Goal: Task Accomplishment & Management: Use online tool/utility

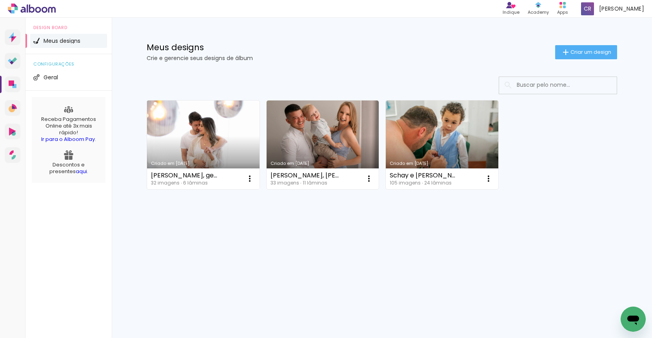
click at [215, 149] on link "Criado em [DATE]" at bounding box center [203, 144] width 113 height 89
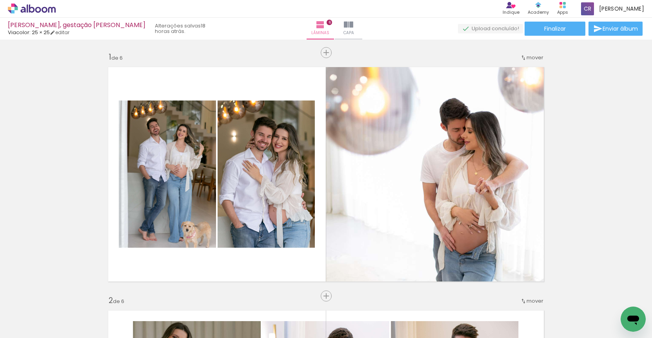
click at [29, 312] on input "Todas as fotos" at bounding box center [22, 314] width 30 height 7
click at [0, 0] on slot "Não utilizadas" at bounding box center [0, 0] width 0 height 0
type input "Não utilizadas"
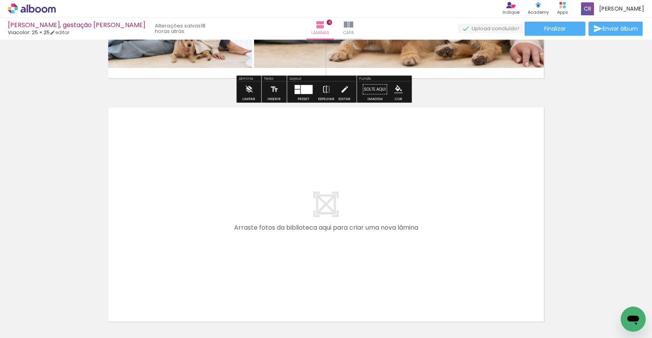
scroll to position [1421, 0]
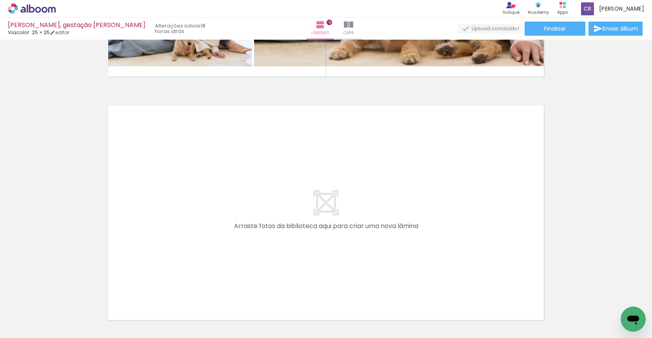
click at [239, 294] on iron-icon at bounding box center [237, 295] width 8 height 8
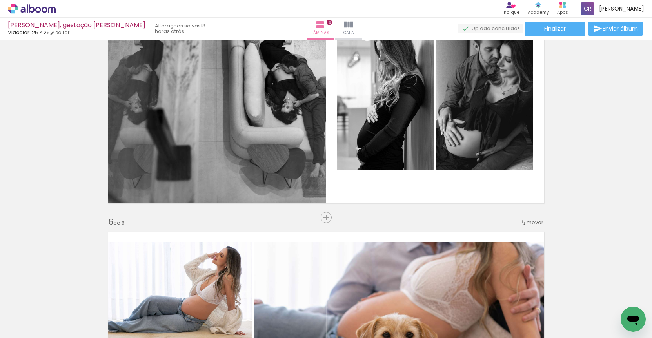
scroll to position [1002, 0]
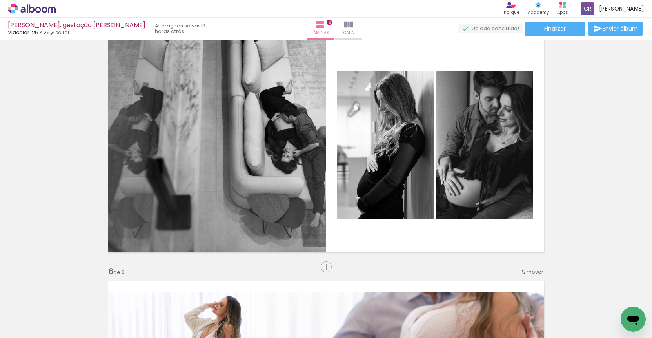
click at [329, 295] on iron-icon at bounding box center [325, 295] width 8 height 8
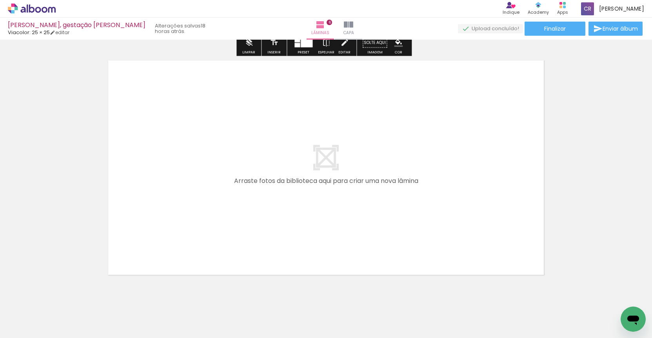
scroll to position [1475, 0]
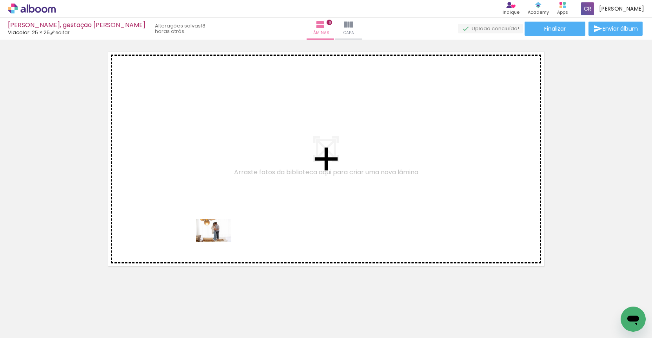
drag, startPoint x: 213, startPoint y: 311, endPoint x: 220, endPoint y: 240, distance: 71.8
click at [220, 240] on quentale-workspace at bounding box center [326, 169] width 652 height 338
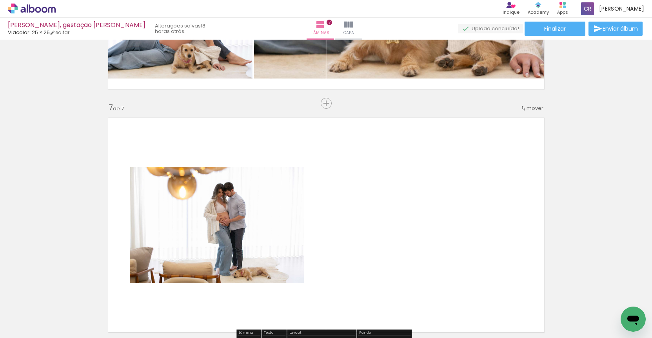
scroll to position [1413, 0]
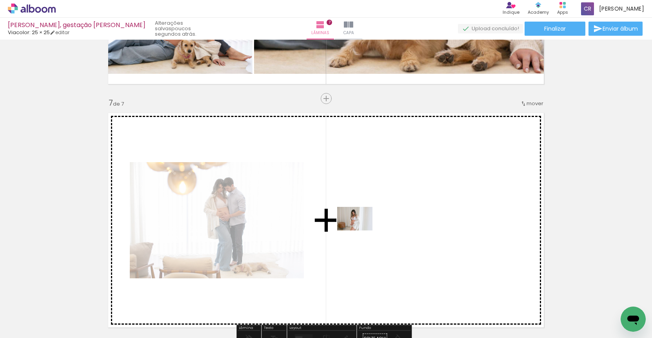
drag, startPoint x: 101, startPoint y: 310, endPoint x: 361, endPoint y: 230, distance: 271.6
click at [361, 230] on quentale-workspace at bounding box center [326, 169] width 652 height 338
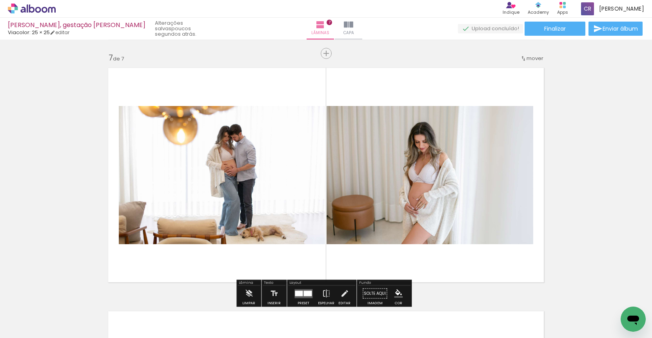
scroll to position [1459, 0]
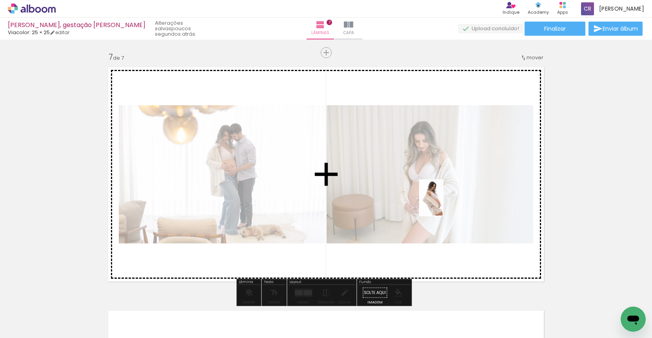
drag, startPoint x: 304, startPoint y: 312, endPoint x: 444, endPoint y: 204, distance: 176.4
click at [444, 204] on quentale-workspace at bounding box center [326, 169] width 652 height 338
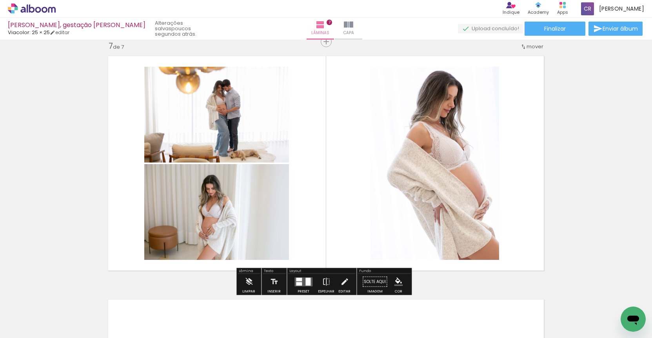
scroll to position [1472, 0]
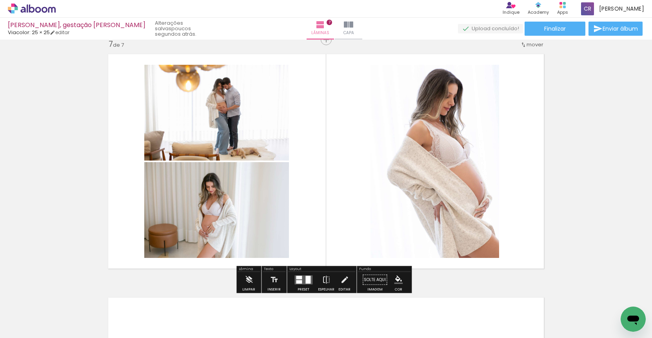
click at [302, 279] on quentale-layouter at bounding box center [304, 279] width 18 height 9
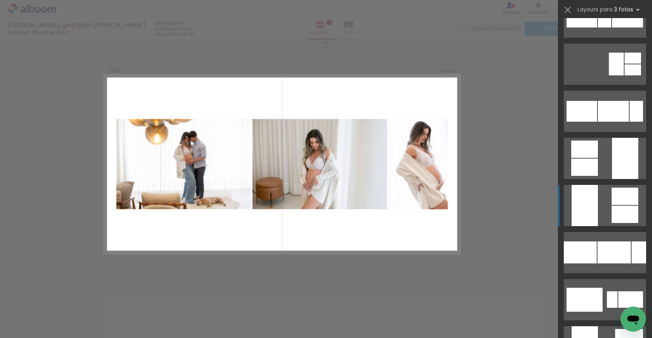
scroll to position [828, 0]
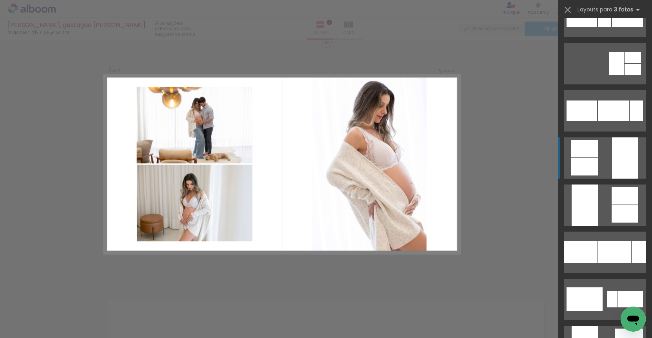
click at [619, 163] on div at bounding box center [625, 157] width 26 height 41
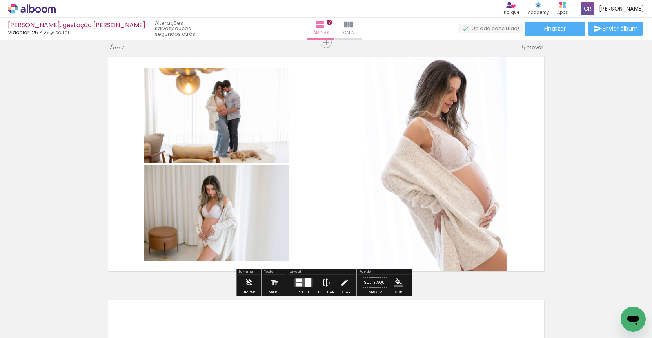
click at [326, 281] on iron-icon at bounding box center [326, 283] width 9 height 16
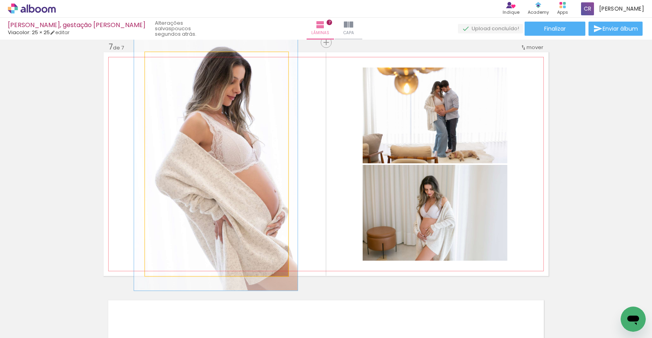
type paper-slider "113"
click at [165, 58] on div at bounding box center [167, 60] width 13 height 13
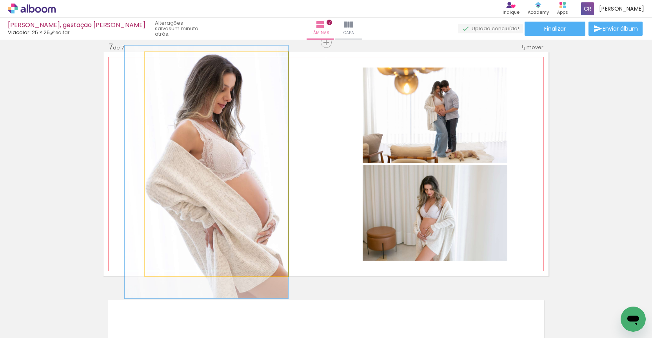
drag, startPoint x: 239, startPoint y: 107, endPoint x: 223, endPoint y: 115, distance: 17.4
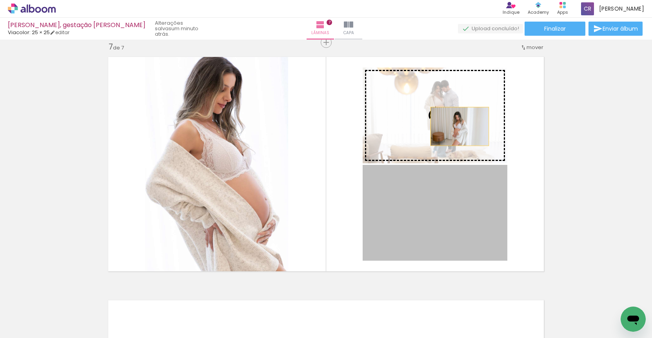
drag, startPoint x: 448, startPoint y: 205, endPoint x: 457, endPoint y: 124, distance: 81.4
click at [0, 0] on slot at bounding box center [0, 0] width 0 height 0
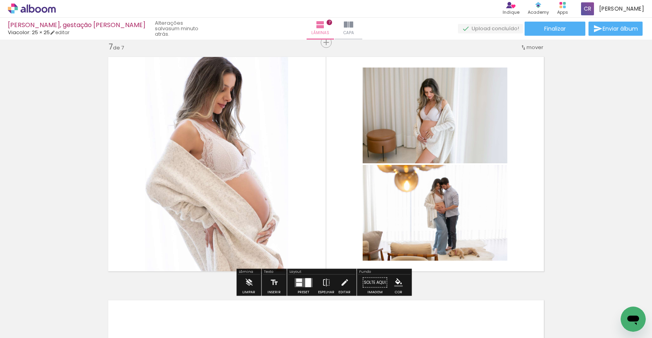
click at [305, 282] on div at bounding box center [308, 282] width 6 height 9
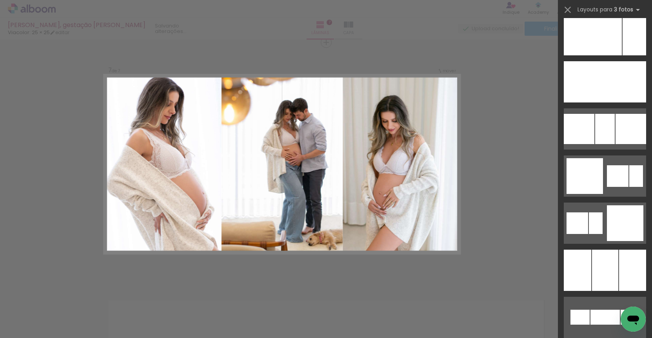
scroll to position [6050, 0]
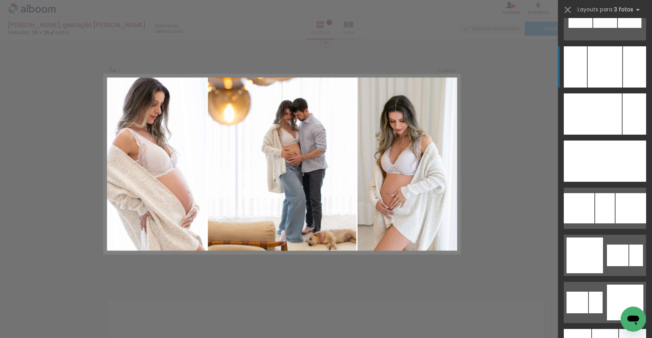
click at [614, 73] on div at bounding box center [605, 66] width 35 height 41
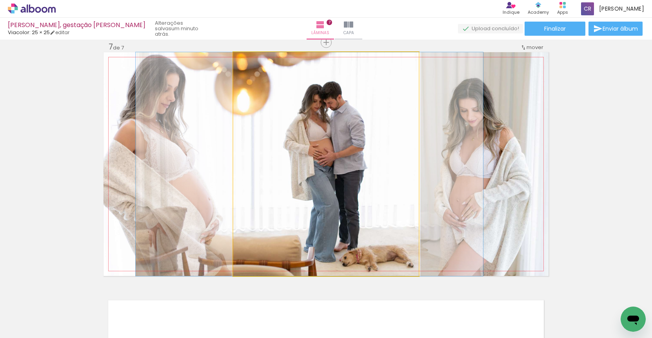
drag, startPoint x: 387, startPoint y: 157, endPoint x: 366, endPoint y: 157, distance: 21.2
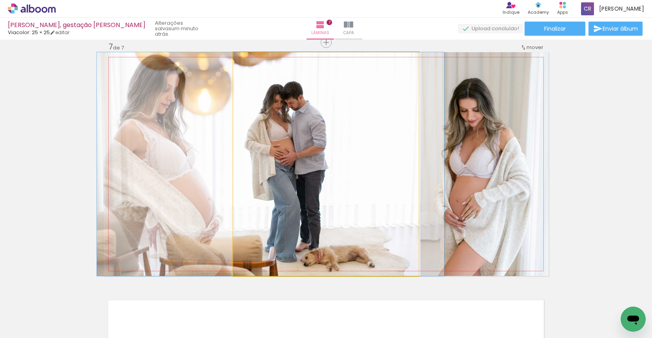
drag, startPoint x: 367, startPoint y: 155, endPoint x: 331, endPoint y: 144, distance: 37.2
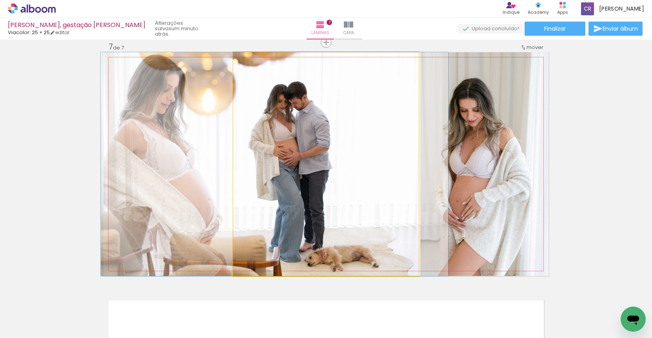
drag, startPoint x: 351, startPoint y: 141, endPoint x: 355, endPoint y: 141, distance: 4.7
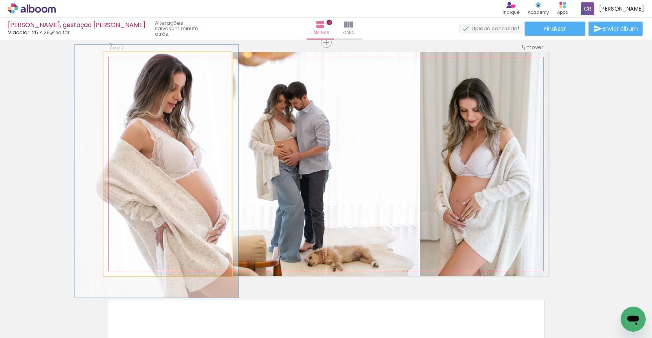
drag, startPoint x: 177, startPoint y: 159, endPoint x: 184, endPoint y: 158, distance: 6.7
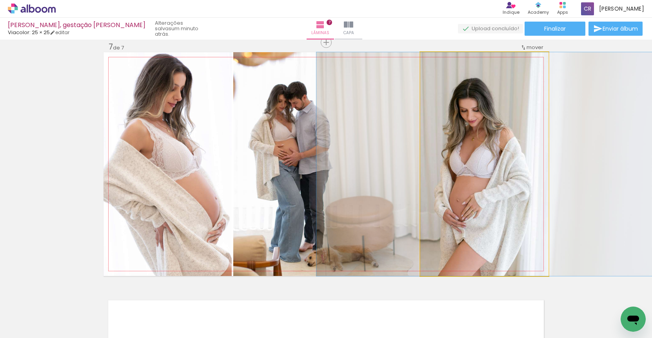
click at [479, 156] on quentale-photo at bounding box center [485, 164] width 128 height 224
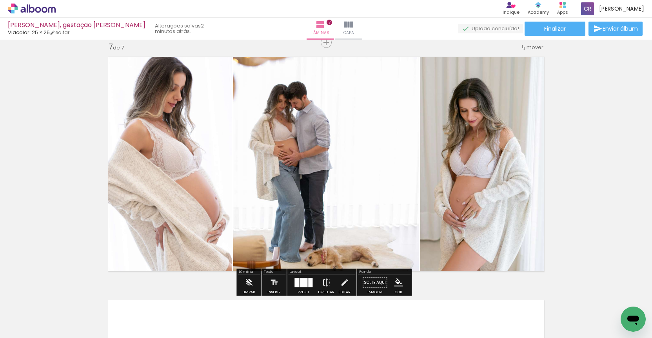
click at [304, 282] on div at bounding box center [303, 282] width 7 height 9
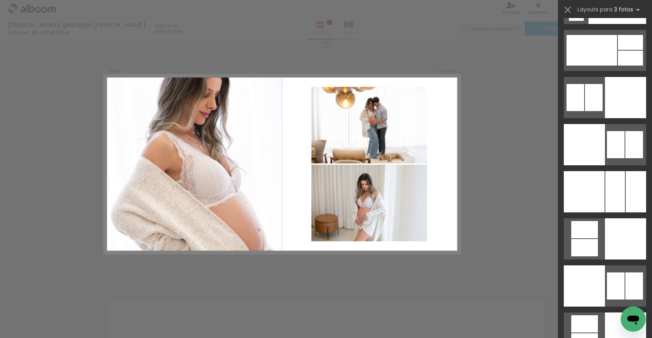
scroll to position [6548, 0]
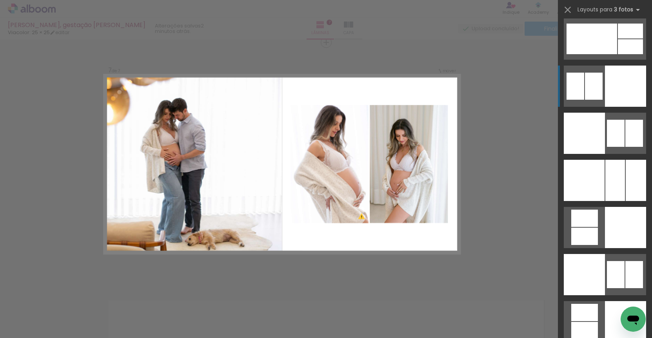
click at [622, 89] on div at bounding box center [625, 86] width 41 height 41
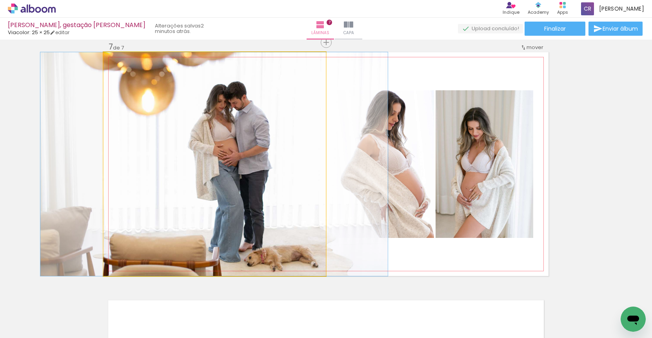
drag, startPoint x: 273, startPoint y: 146, endPoint x: 312, endPoint y: 144, distance: 39.3
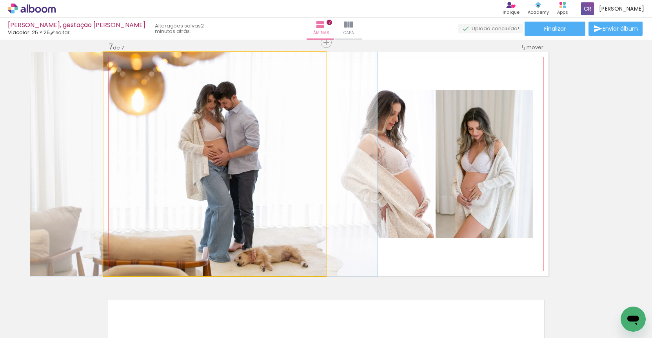
drag, startPoint x: 264, startPoint y: 143, endPoint x: 257, endPoint y: 143, distance: 7.1
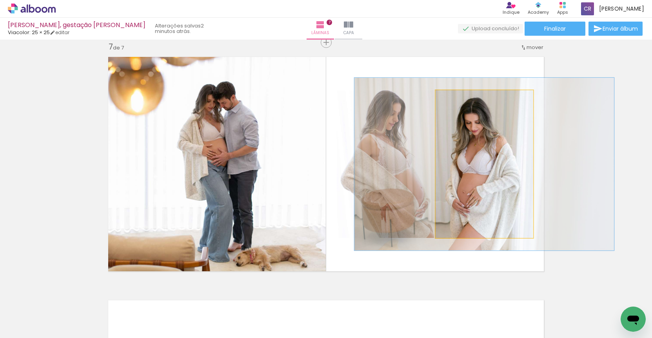
click at [456, 99] on div at bounding box center [458, 98] width 7 height 7
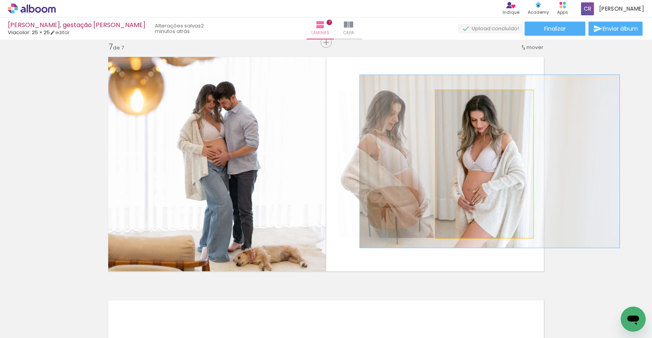
drag, startPoint x: 473, startPoint y: 141, endPoint x: 479, endPoint y: 138, distance: 6.1
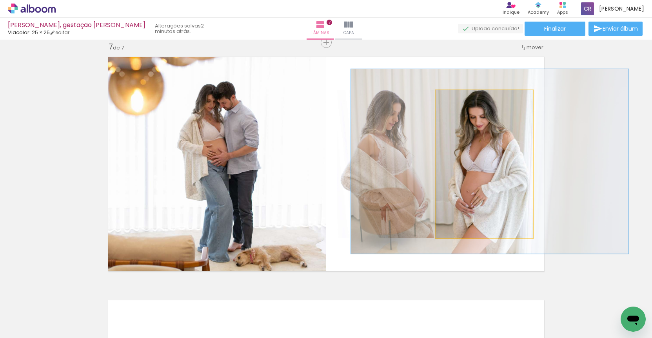
type paper-slider "125"
click at [458, 98] on div at bounding box center [461, 98] width 7 height 7
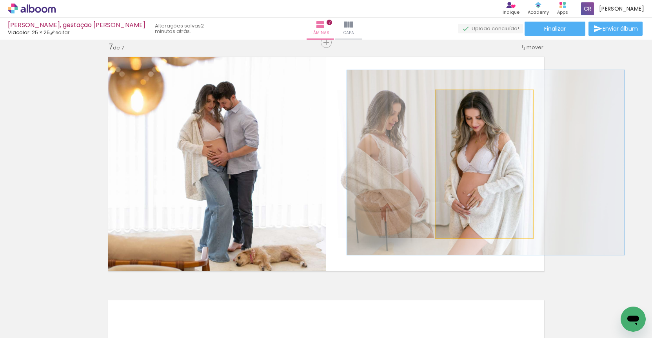
drag, startPoint x: 504, startPoint y: 129, endPoint x: 500, endPoint y: 131, distance: 4.1
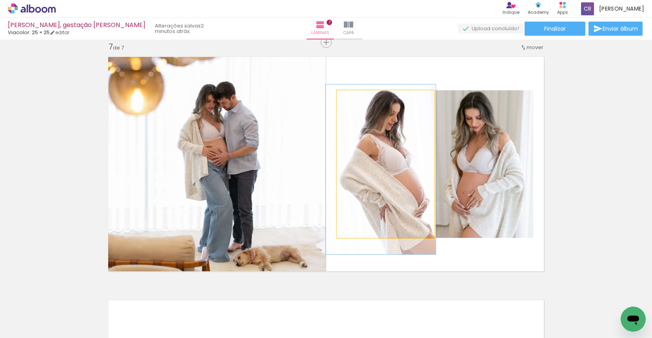
click at [356, 98] on div at bounding box center [359, 98] width 7 height 7
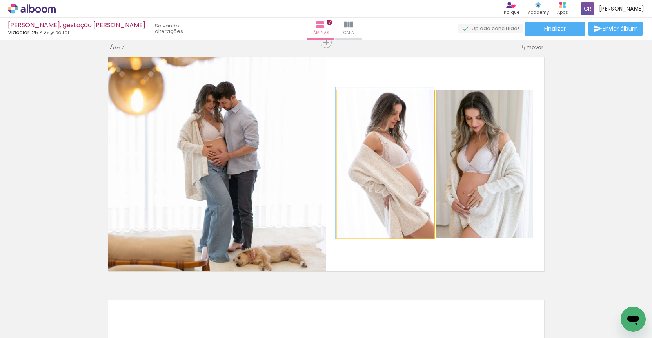
drag, startPoint x: 401, startPoint y: 145, endPoint x: 395, endPoint y: 143, distance: 5.7
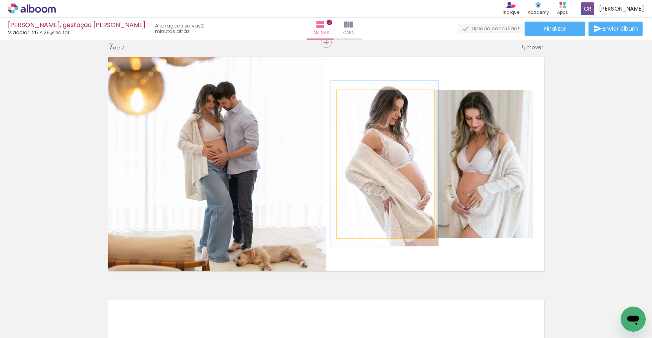
type paper-slider "110"
click at [356, 99] on div at bounding box center [358, 98] width 7 height 7
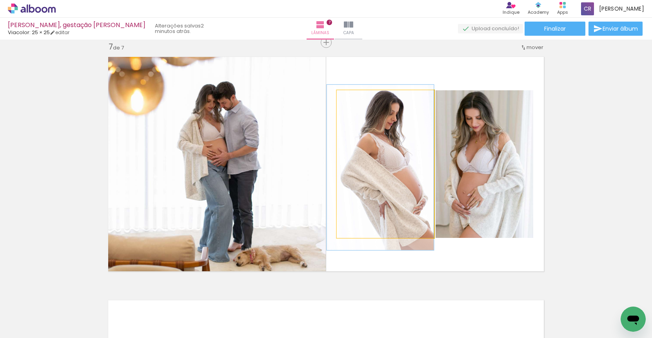
drag, startPoint x: 405, startPoint y: 129, endPoint x: 395, endPoint y: 133, distance: 10.7
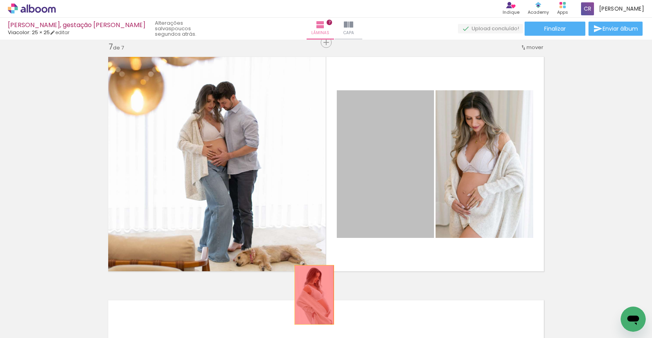
drag, startPoint x: 370, startPoint y: 169, endPoint x: 292, endPoint y: 319, distance: 169.3
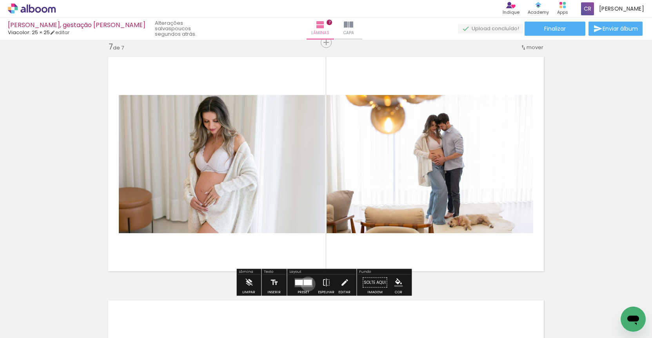
click at [306, 284] on div at bounding box center [308, 281] width 8 height 5
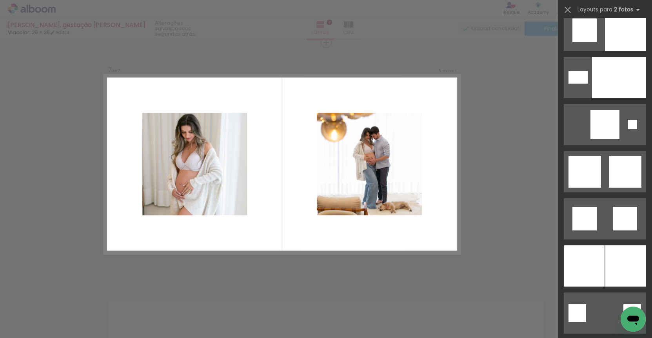
scroll to position [2134, 0]
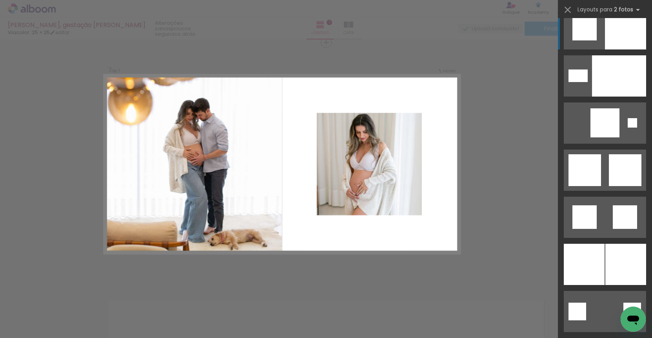
click at [597, 36] on quentale-layouter at bounding box center [605, 28] width 82 height 41
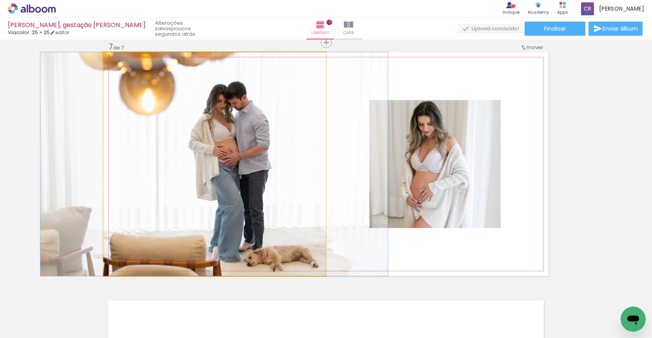
drag, startPoint x: 275, startPoint y: 166, endPoint x: 286, endPoint y: 166, distance: 11.0
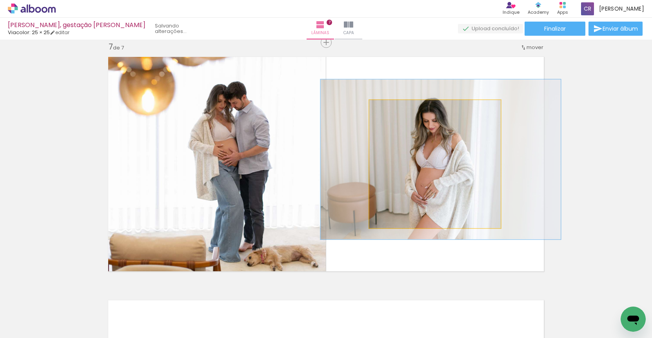
drag, startPoint x: 460, startPoint y: 149, endPoint x: 465, endPoint y: 146, distance: 6.2
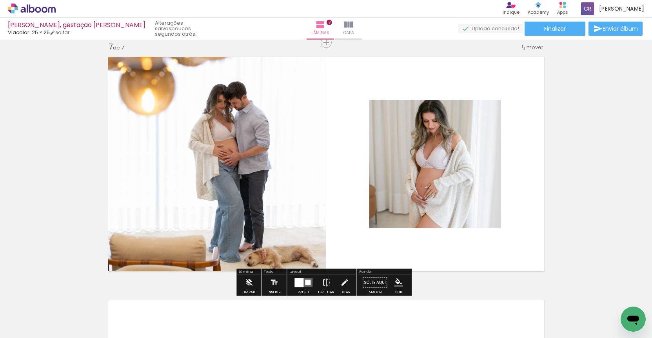
drag, startPoint x: 307, startPoint y: 278, endPoint x: 320, endPoint y: 275, distance: 13.2
click at [308, 278] on quentale-layouter at bounding box center [304, 282] width 18 height 9
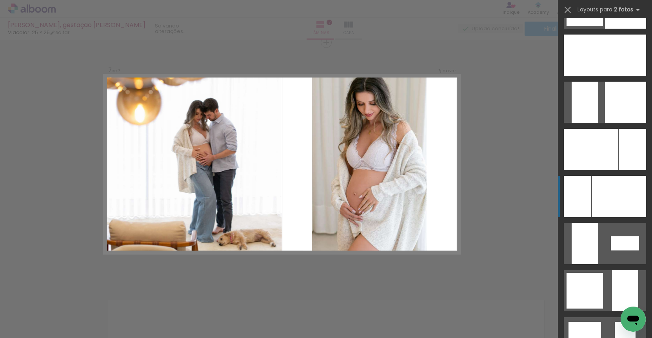
scroll to position [2649, 0]
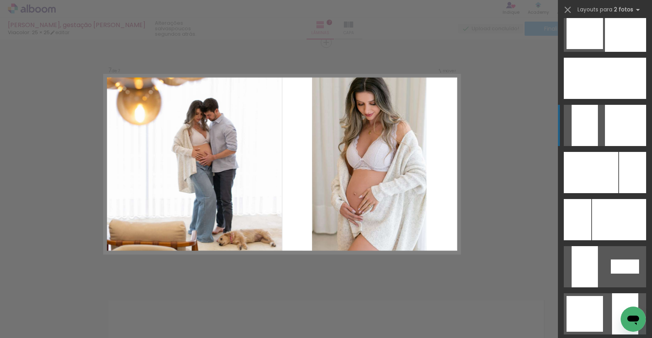
click at [614, 124] on div at bounding box center [625, 125] width 41 height 41
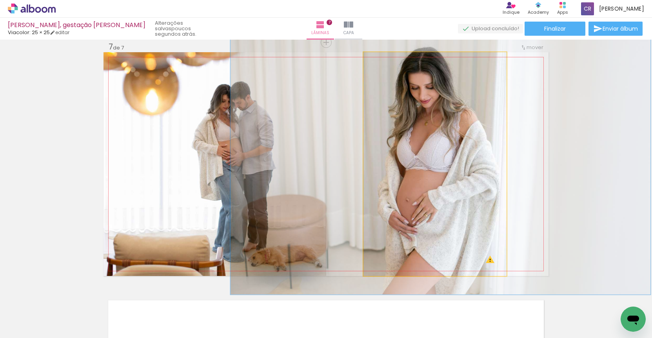
drag, startPoint x: 436, startPoint y: 167, endPoint x: 427, endPoint y: 167, distance: 9.1
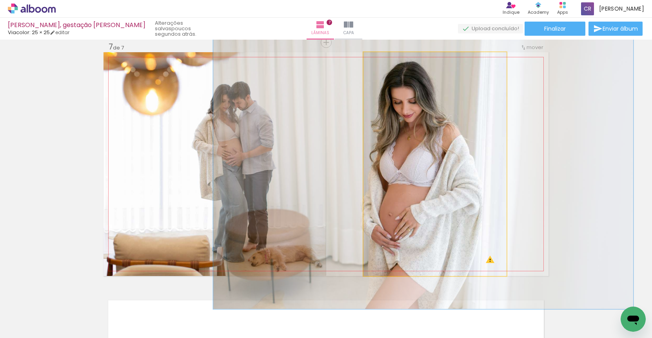
drag, startPoint x: 446, startPoint y: 159, endPoint x: 455, endPoint y: 167, distance: 12.8
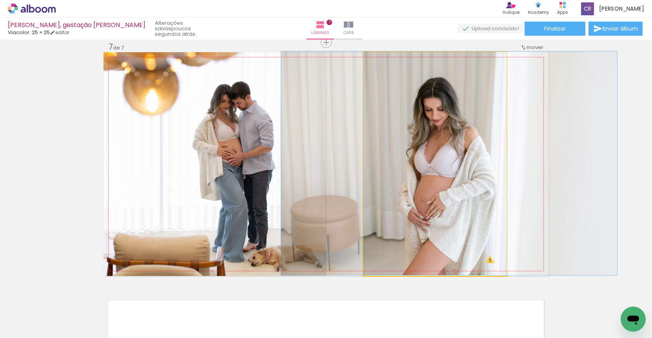
drag, startPoint x: 386, startPoint y: 62, endPoint x: 349, endPoint y: 62, distance: 36.9
click at [364, 62] on quentale-photo at bounding box center [435, 164] width 143 height 224
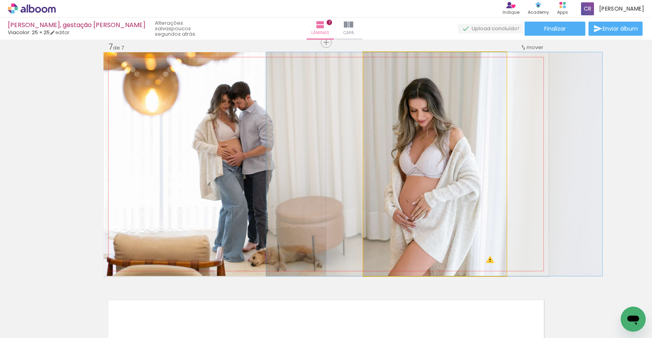
drag, startPoint x: 451, startPoint y: 130, endPoint x: 437, endPoint y: 126, distance: 14.7
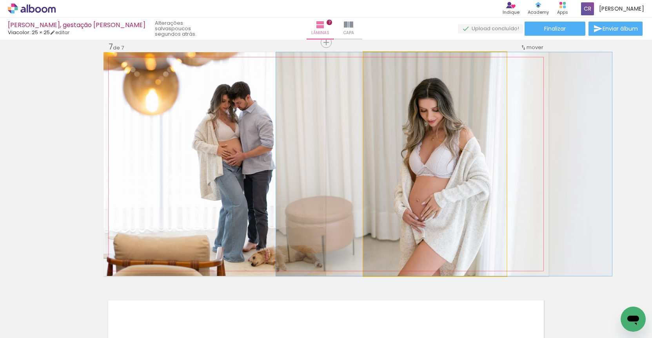
drag, startPoint x: 424, startPoint y: 168, endPoint x: 434, endPoint y: 167, distance: 9.8
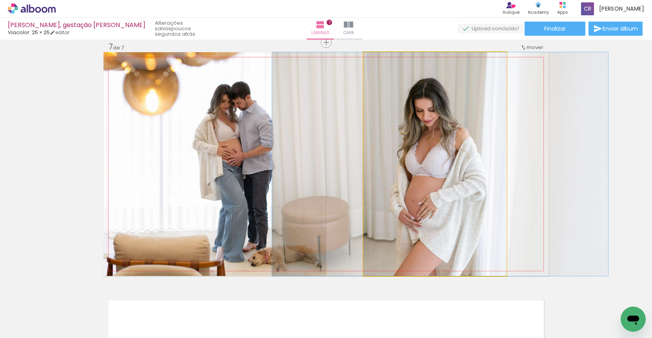
drag, startPoint x: 440, startPoint y: 167, endPoint x: 435, endPoint y: 167, distance: 4.3
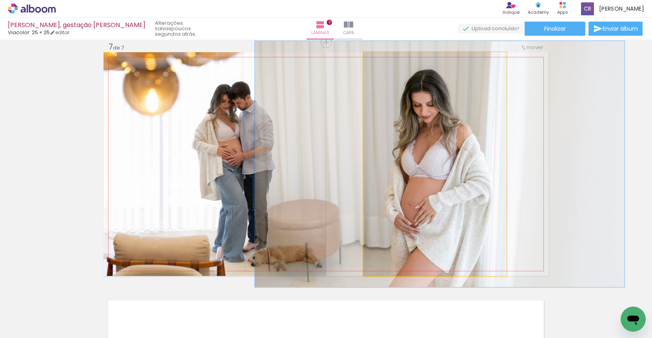
click at [382, 58] on div at bounding box center [384, 60] width 7 height 7
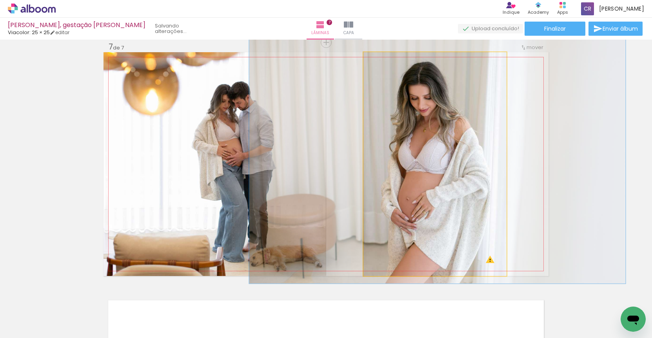
drag, startPoint x: 431, startPoint y: 109, endPoint x: 428, endPoint y: 104, distance: 6.3
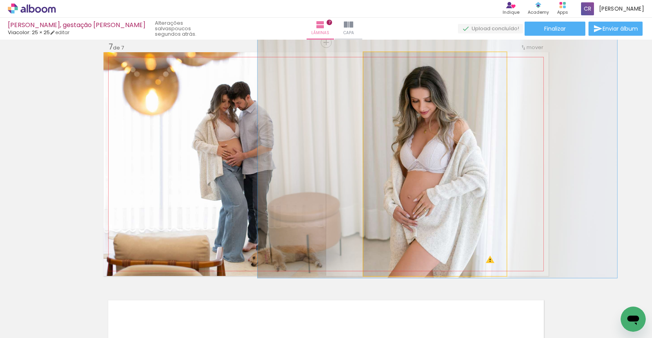
type paper-slider "107"
click at [380, 59] on div at bounding box center [383, 60] width 7 height 7
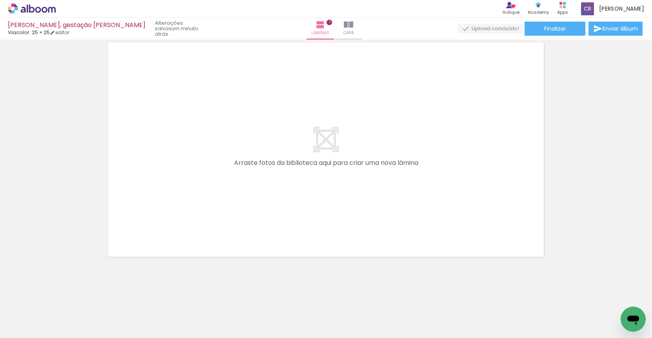
scroll to position [1733, 0]
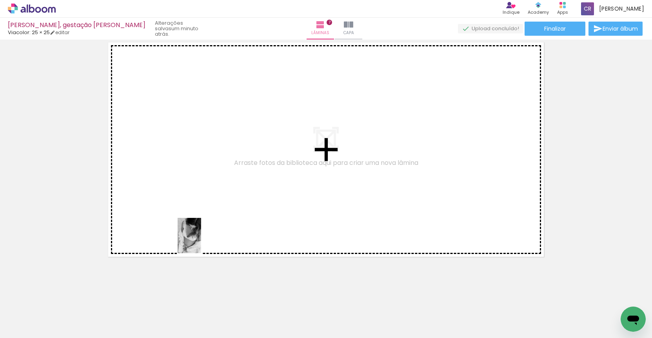
drag, startPoint x: 136, startPoint y: 311, endPoint x: 202, endPoint y: 239, distance: 98.3
click at [202, 240] on quentale-workspace at bounding box center [326, 169] width 652 height 338
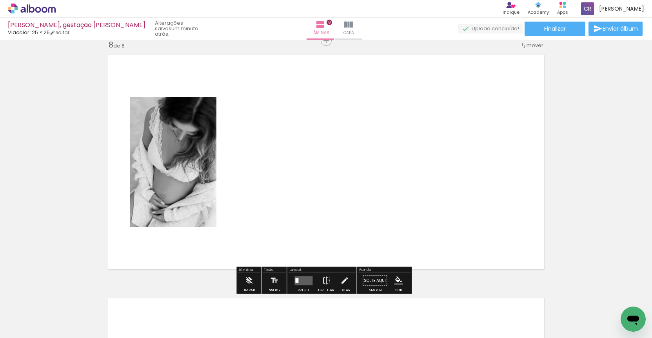
scroll to position [1713, 0]
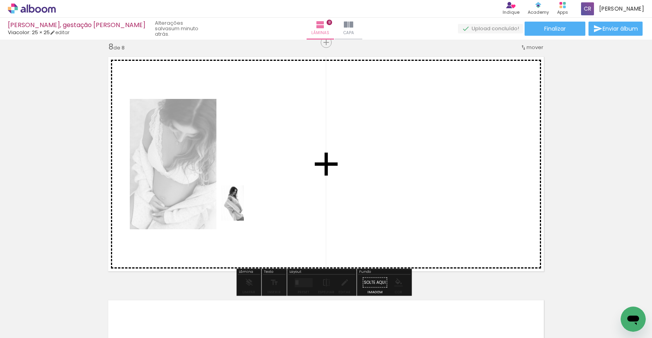
drag, startPoint x: 216, startPoint y: 311, endPoint x: 245, endPoint y: 209, distance: 105.9
click at [245, 209] on quentale-workspace at bounding box center [326, 169] width 652 height 338
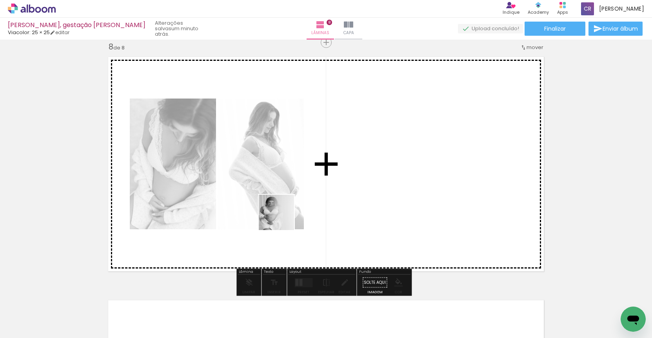
drag, startPoint x: 256, startPoint y: 317, endPoint x: 284, endPoint y: 212, distance: 109.2
click at [284, 212] on quentale-workspace at bounding box center [326, 169] width 652 height 338
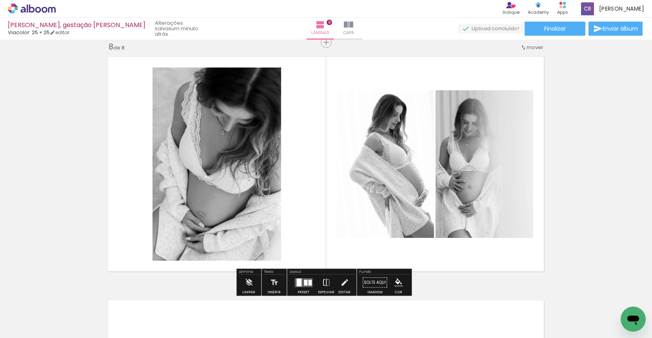
drag, startPoint x: 293, startPoint y: 310, endPoint x: 328, endPoint y: 202, distance: 113.6
click at [328, 202] on quentale-workspace at bounding box center [326, 169] width 652 height 338
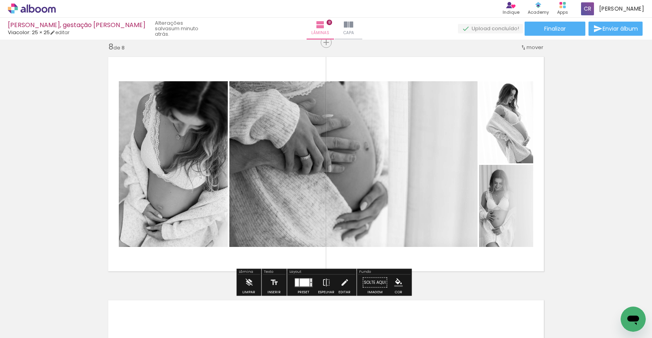
click at [307, 280] on div at bounding box center [305, 282] width 10 height 8
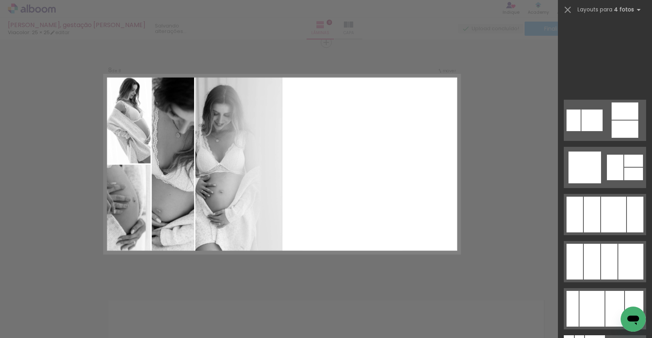
scroll to position [8447, 0]
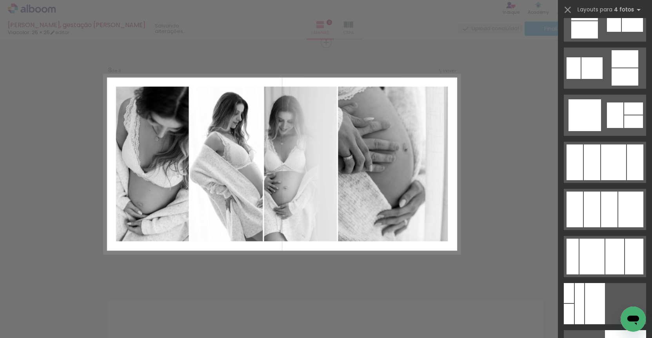
scroll to position [8141, 0]
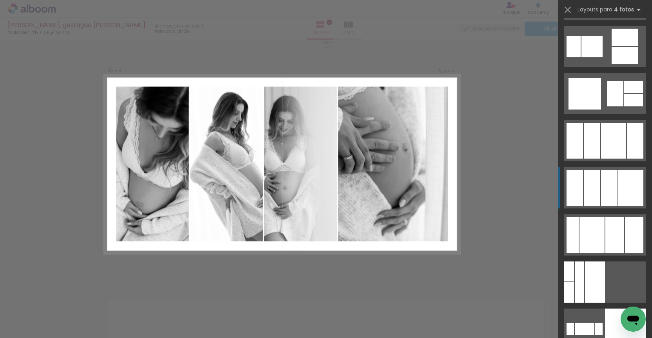
click at [623, 195] on div at bounding box center [631, 188] width 25 height 36
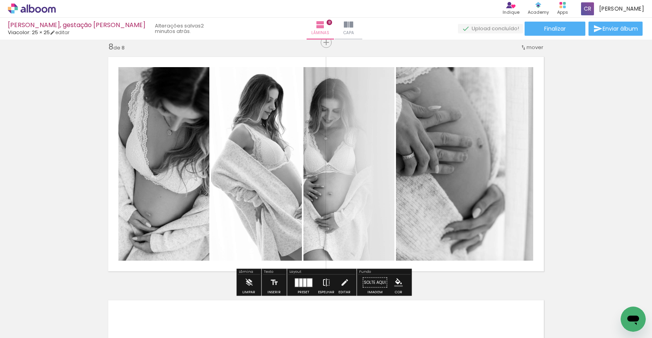
click at [326, 282] on iron-icon at bounding box center [326, 283] width 9 height 16
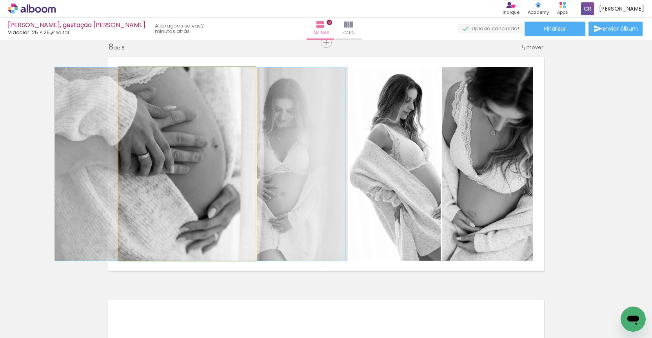
drag, startPoint x: 167, startPoint y: 203, endPoint x: 180, endPoint y: 203, distance: 13.0
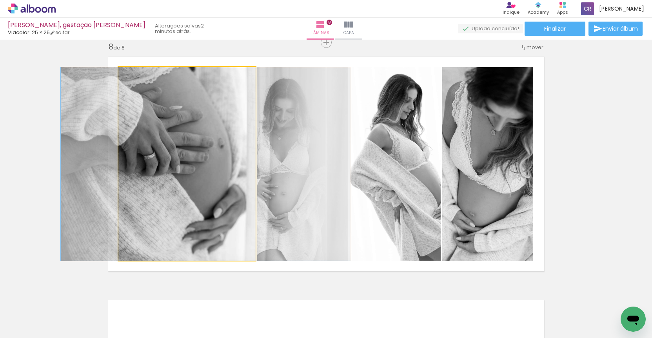
drag, startPoint x: 161, startPoint y: 187, endPoint x: 167, endPoint y: 187, distance: 5.9
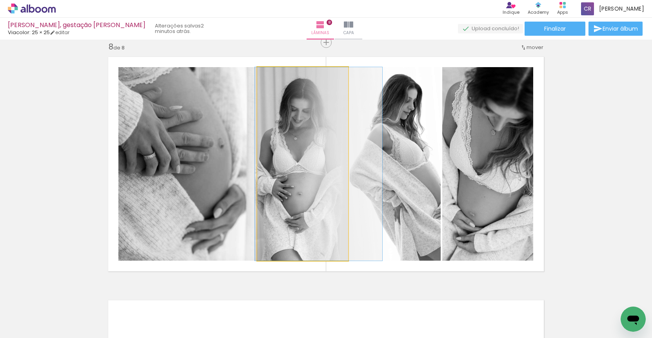
drag, startPoint x: 293, startPoint y: 160, endPoint x: 309, endPoint y: 160, distance: 16.1
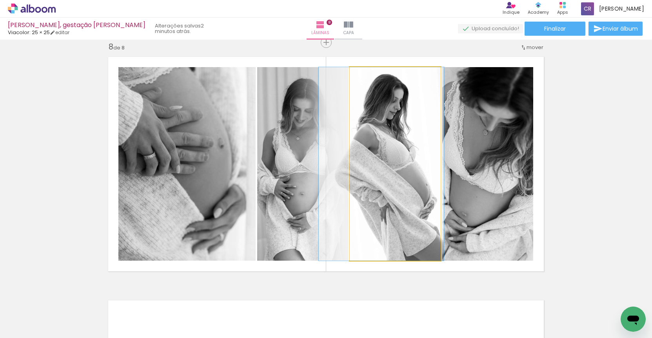
drag, startPoint x: 390, startPoint y: 191, endPoint x: 377, endPoint y: 188, distance: 13.8
click at [368, 75] on div at bounding box center [368, 75] width 7 height 7
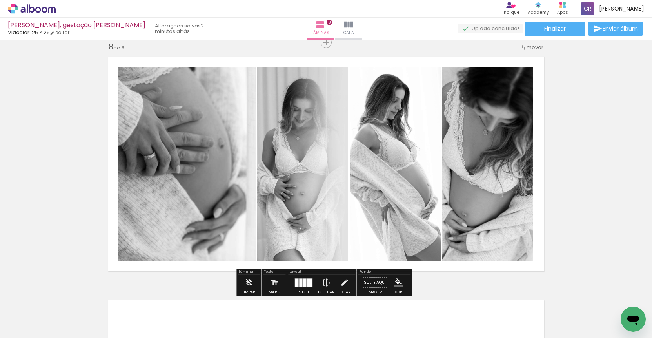
click at [311, 99] on quentale-photo at bounding box center [302, 163] width 91 height 193
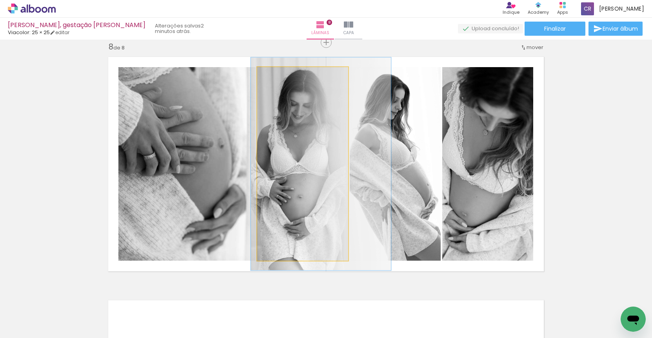
type paper-slider "110"
click at [276, 75] on div at bounding box center [278, 75] width 7 height 7
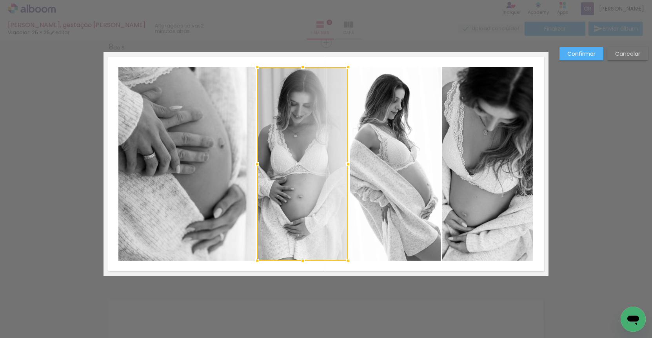
click at [0, 0] on slot "Confirmar" at bounding box center [0, 0] width 0 height 0
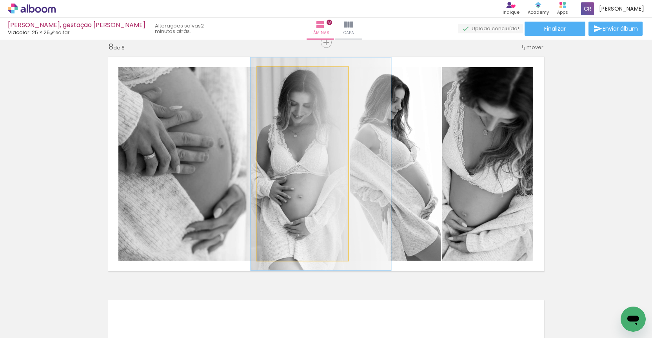
click at [314, 130] on quentale-photo at bounding box center [302, 163] width 91 height 193
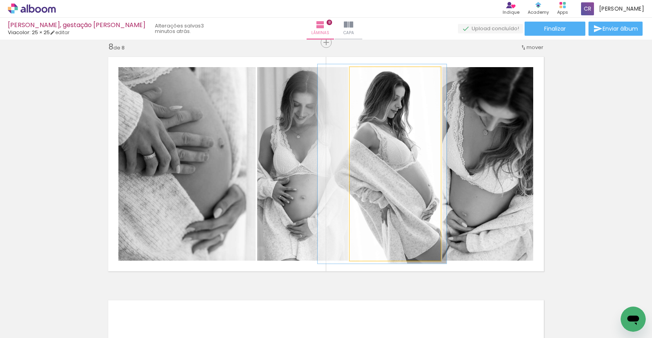
type paper-slider "103"
click at [367, 75] on div at bounding box center [369, 75] width 7 height 7
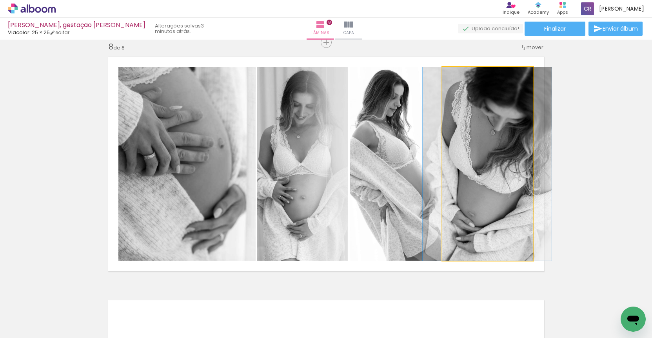
drag, startPoint x: 503, startPoint y: 144, endPoint x: 499, endPoint y: 143, distance: 4.7
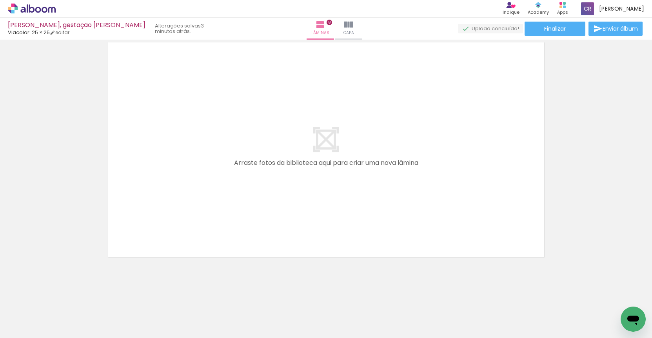
scroll to position [1976, 0]
click at [62, 294] on iron-icon at bounding box center [61, 295] width 8 height 8
click at [151, 295] on iron-icon at bounding box center [149, 295] width 8 height 8
click at [152, 295] on iron-icon at bounding box center [149, 295] width 8 height 8
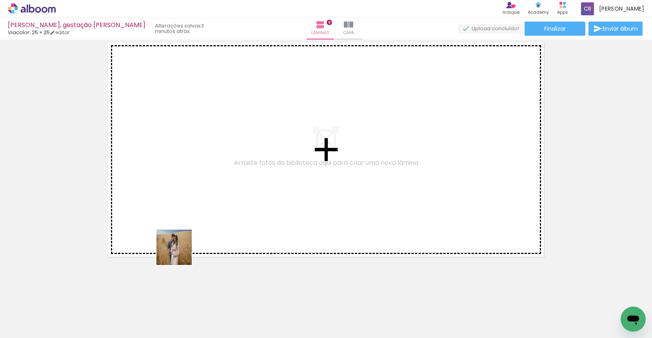
drag, startPoint x: 138, startPoint y: 280, endPoint x: 169, endPoint y: 269, distance: 32.1
click at [192, 243] on quentale-workspace at bounding box center [326, 169] width 652 height 338
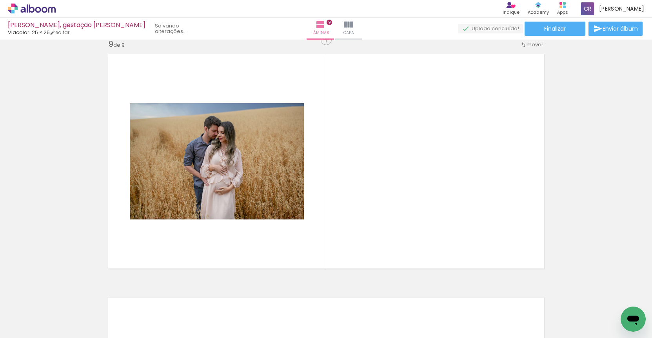
scroll to position [1956, 0]
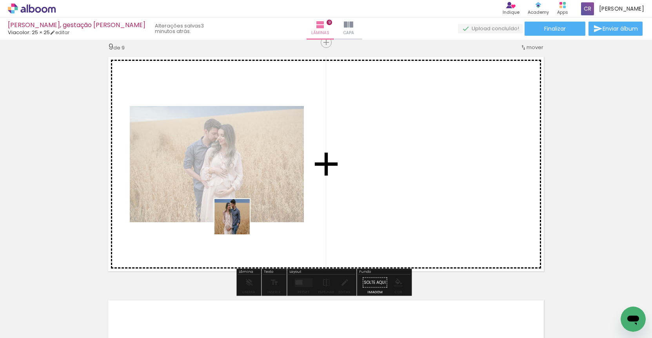
drag, startPoint x: 133, startPoint y: 298, endPoint x: 326, endPoint y: 179, distance: 226.5
click at [326, 179] on quentale-workspace at bounding box center [326, 169] width 652 height 338
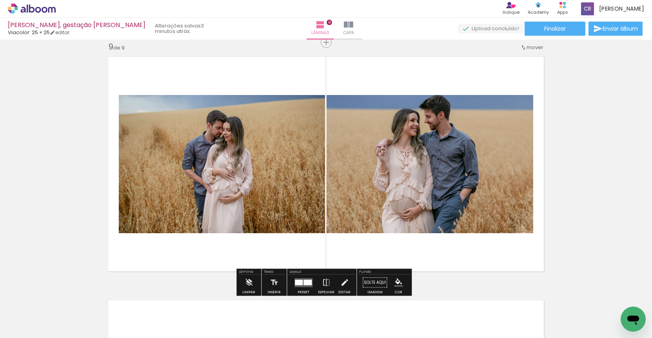
click at [305, 280] on div at bounding box center [308, 281] width 8 height 5
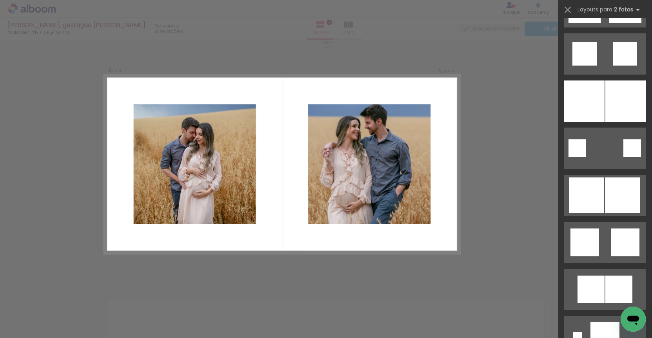
scroll to position [2281, 0]
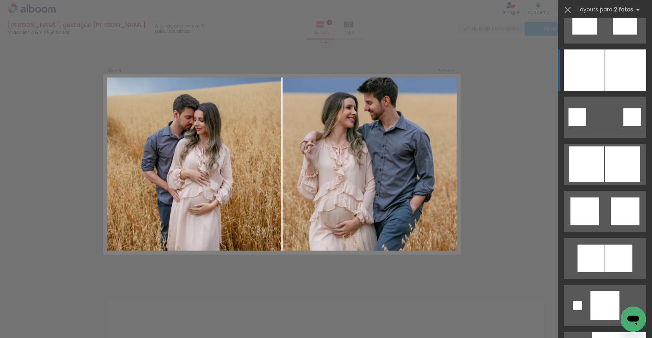
click at [619, 84] on div at bounding box center [626, 69] width 41 height 41
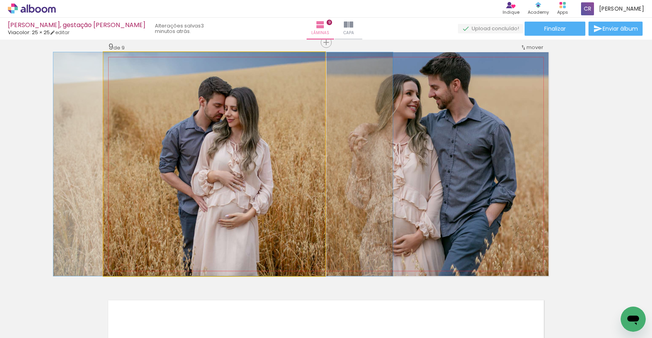
drag, startPoint x: 249, startPoint y: 150, endPoint x: 258, endPoint y: 149, distance: 9.0
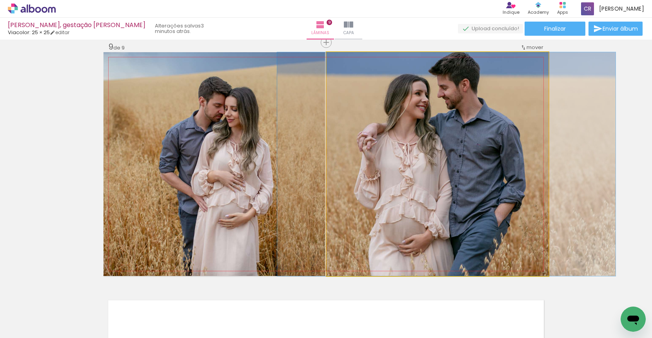
drag, startPoint x: 435, startPoint y: 141, endPoint x: 444, endPoint y: 154, distance: 16.1
click at [342, 62] on div at bounding box center [345, 60] width 7 height 7
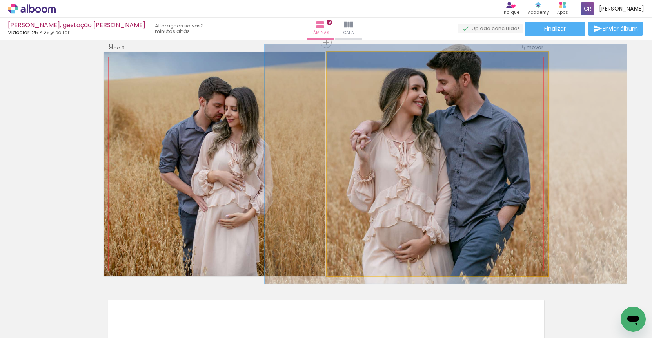
click at [345, 61] on div at bounding box center [347, 60] width 7 height 7
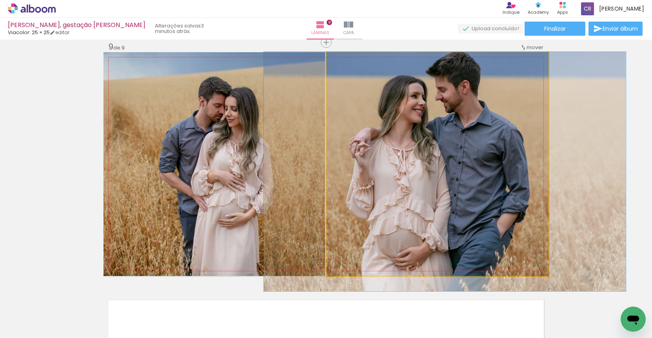
drag, startPoint x: 436, startPoint y: 101, endPoint x: 435, endPoint y: 109, distance: 8.3
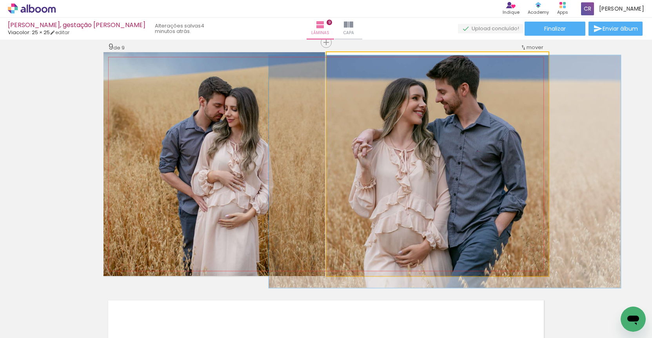
type paper-slider "104"
click at [344, 61] on div at bounding box center [346, 60] width 7 height 7
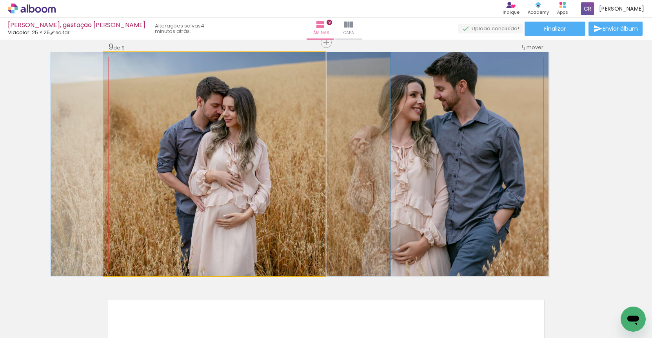
drag, startPoint x: 225, startPoint y: 152, endPoint x: 222, endPoint y: 148, distance: 4.9
drag, startPoint x: 120, startPoint y: 63, endPoint x: 96, endPoint y: 69, distance: 24.4
type paper-slider "100"
click at [104, 69] on quentale-photo at bounding box center [215, 164] width 222 height 224
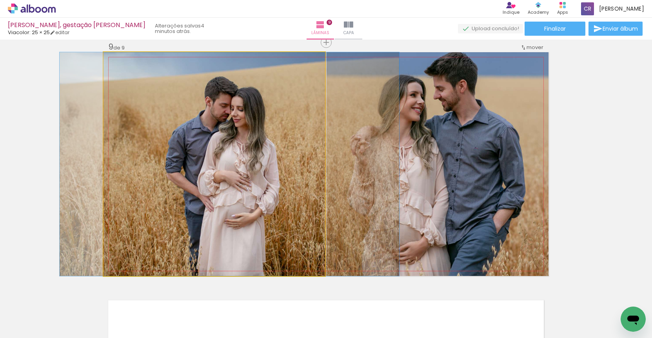
drag, startPoint x: 255, startPoint y: 96, endPoint x: 264, endPoint y: 128, distance: 33.1
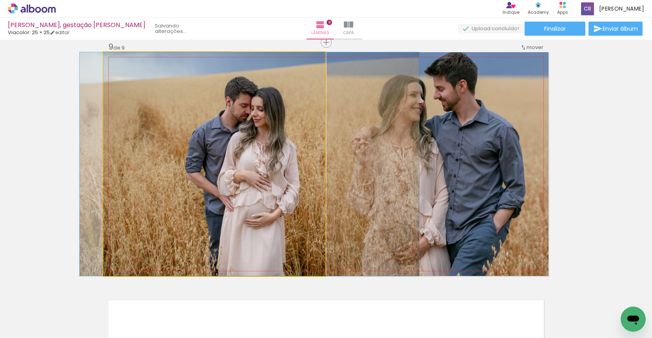
drag, startPoint x: 255, startPoint y: 125, endPoint x: 275, endPoint y: 131, distance: 20.9
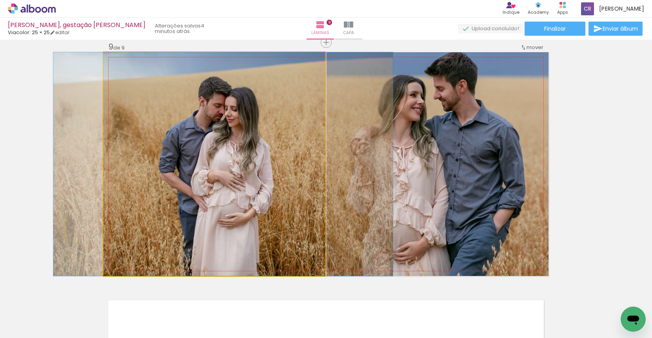
drag, startPoint x: 271, startPoint y: 122, endPoint x: 231, endPoint y: 129, distance: 41.5
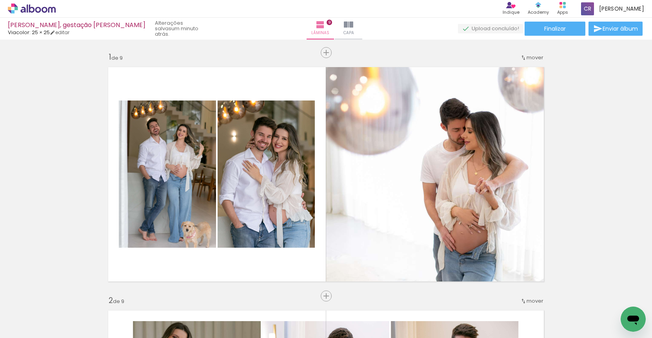
scroll to position [2281, 0]
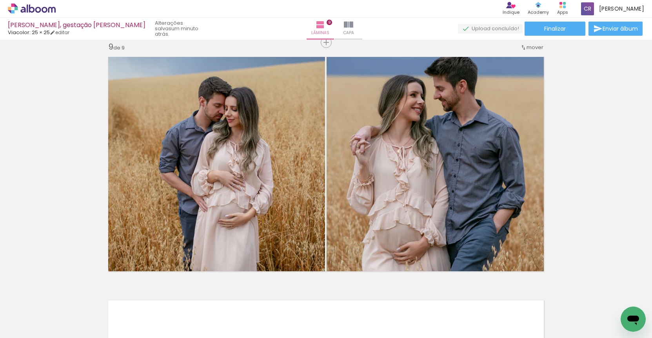
click at [35, 329] on span "Adicionar Fotos" at bounding box center [28, 333] width 24 height 9
click at [0, 0] on input "file" at bounding box center [0, 0] width 0 height 0
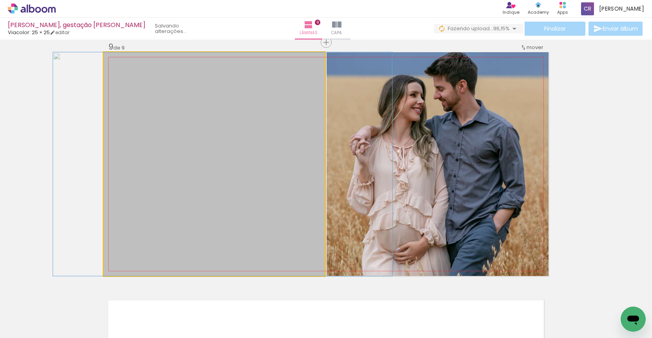
drag, startPoint x: 290, startPoint y: 93, endPoint x: 289, endPoint y: 109, distance: 16.1
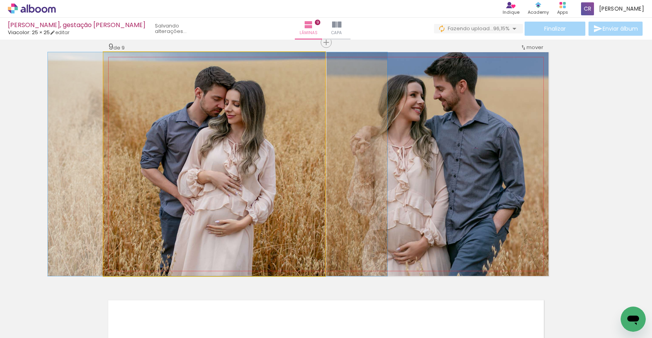
drag, startPoint x: 253, startPoint y: 91, endPoint x: 248, endPoint y: 117, distance: 26.4
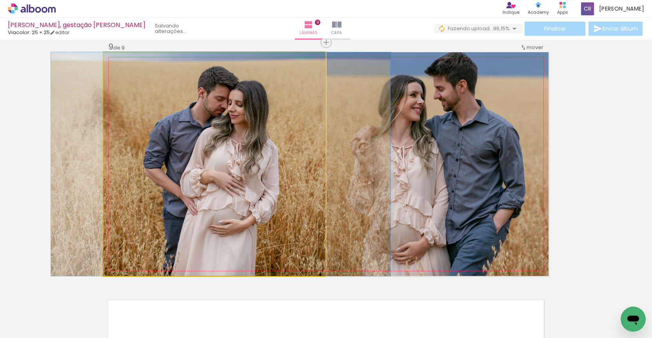
drag, startPoint x: 248, startPoint y: 117, endPoint x: 251, endPoint y: 132, distance: 14.8
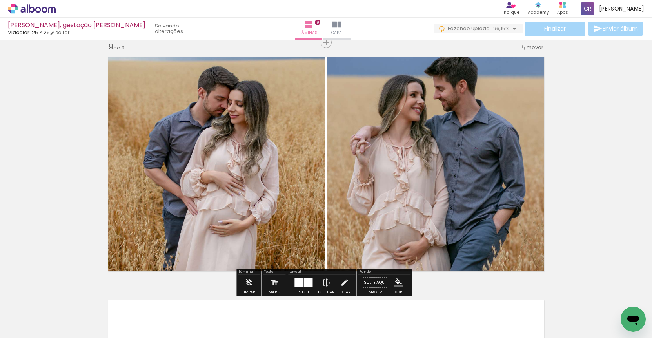
click at [309, 282] on div at bounding box center [308, 282] width 9 height 9
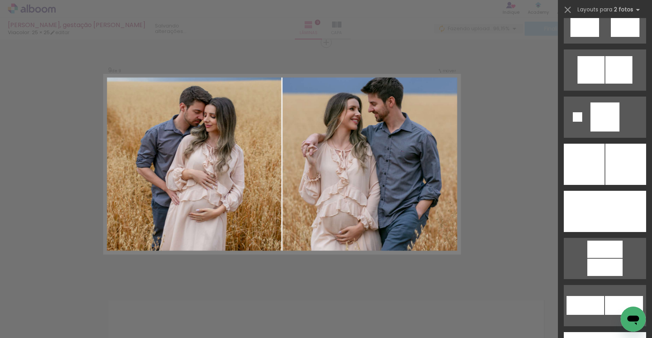
scroll to position [2118, 0]
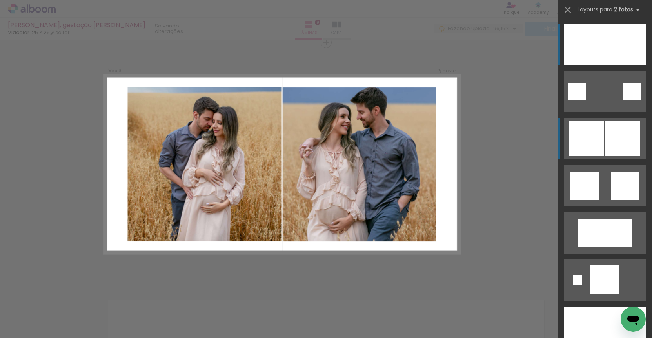
click at [606, 136] on div at bounding box center [622, 138] width 35 height 35
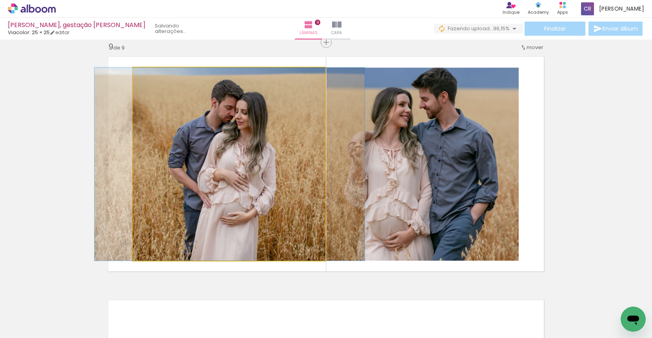
drag, startPoint x: 257, startPoint y: 139, endPoint x: 253, endPoint y: 164, distance: 25.0
click at [267, 150] on quentale-photo at bounding box center [229, 163] width 192 height 193
click at [272, 148] on quentale-photo at bounding box center [229, 163] width 192 height 193
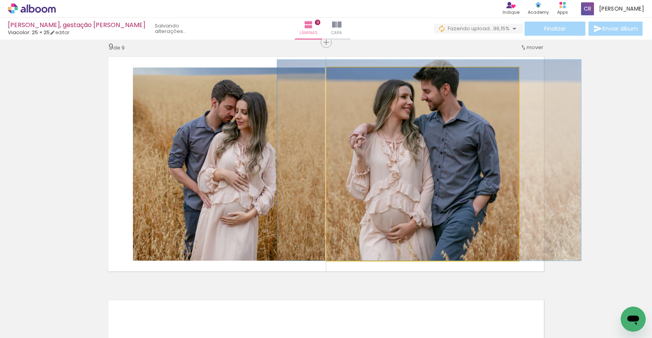
drag, startPoint x: 397, startPoint y: 152, endPoint x: 399, endPoint y: 133, distance: 18.9
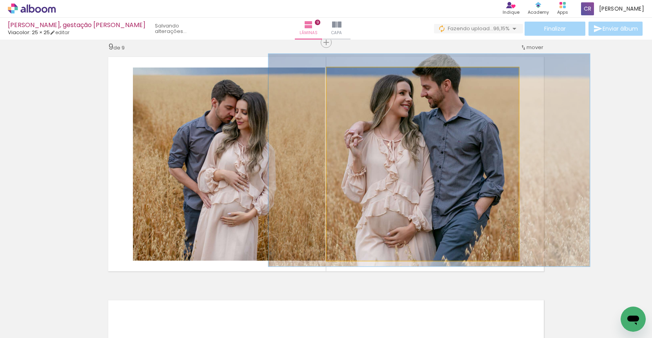
type paper-slider "110"
click at [345, 75] on div at bounding box center [348, 75] width 7 height 7
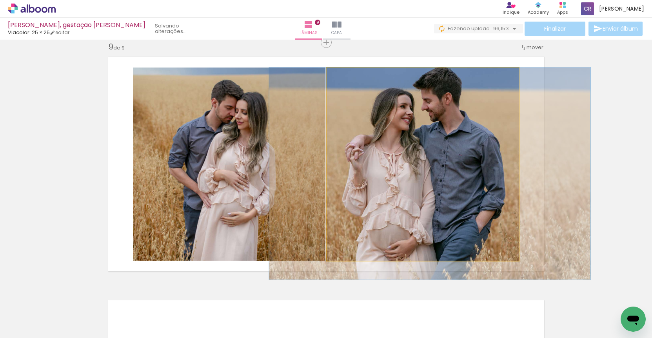
drag, startPoint x: 433, startPoint y: 115, endPoint x: 433, endPoint y: 140, distance: 24.7
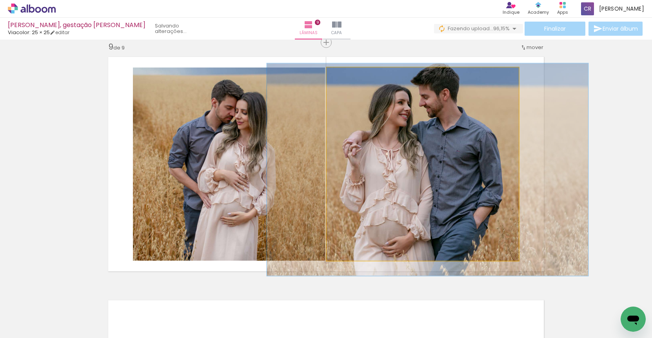
drag, startPoint x: 431, startPoint y: 138, endPoint x: 429, endPoint y: 135, distance: 4.6
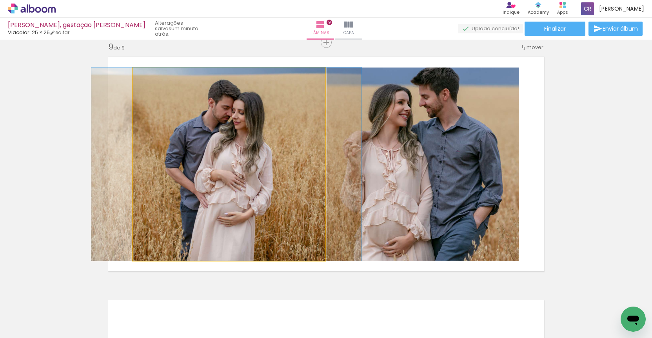
drag, startPoint x: 277, startPoint y: 123, endPoint x: 277, endPoint y: 127, distance: 4.3
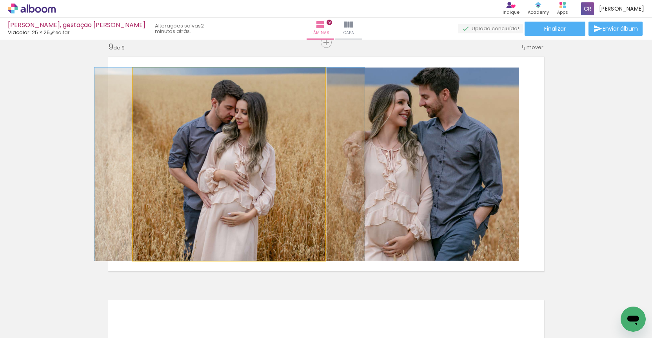
drag, startPoint x: 235, startPoint y: 144, endPoint x: 237, endPoint y: 114, distance: 29.9
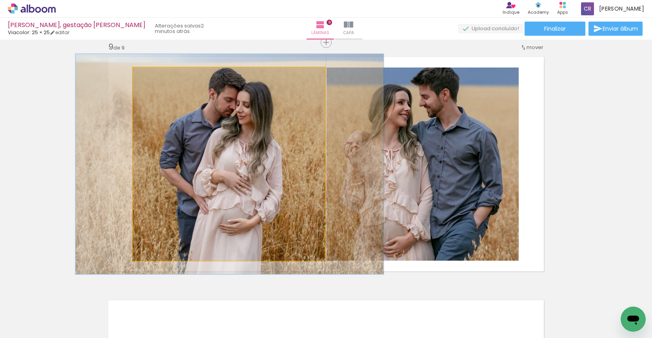
drag, startPoint x: 147, startPoint y: 74, endPoint x: 151, endPoint y: 75, distance: 3.9
click at [152, 75] on div at bounding box center [155, 75] width 7 height 7
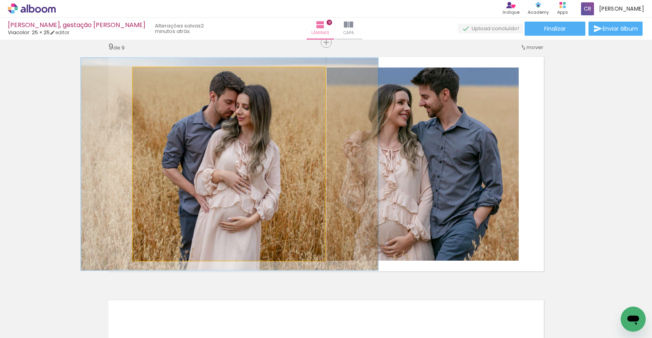
type paper-slider "110"
click at [152, 75] on div at bounding box center [154, 75] width 7 height 7
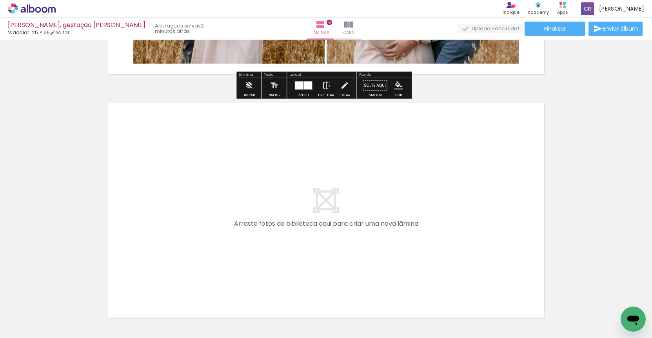
scroll to position [2182, 0]
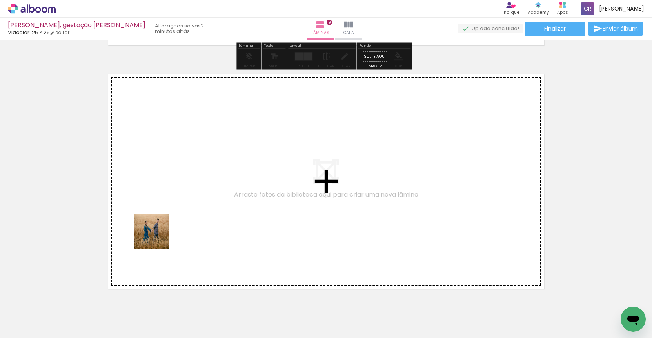
drag, startPoint x: 79, startPoint y: 308, endPoint x: 158, endPoint y: 237, distance: 105.8
click at [158, 237] on quentale-workspace at bounding box center [326, 169] width 652 height 338
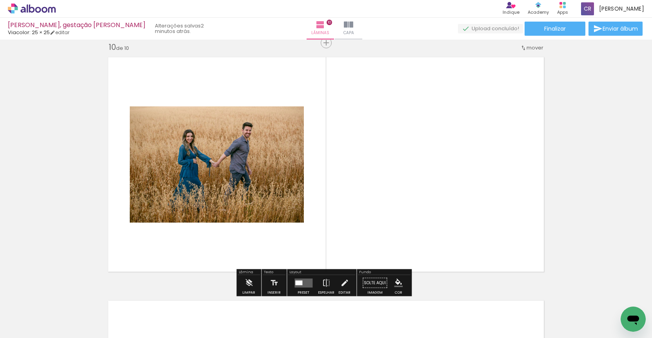
scroll to position [2199, 0]
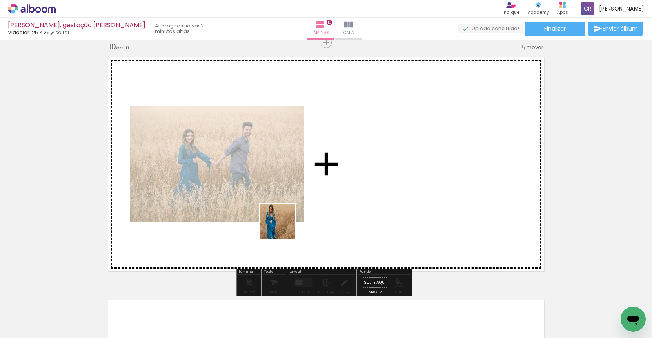
drag, startPoint x: 90, startPoint y: 309, endPoint x: 308, endPoint y: 221, distance: 235.3
click at [308, 221] on quentale-workspace at bounding box center [326, 169] width 652 height 338
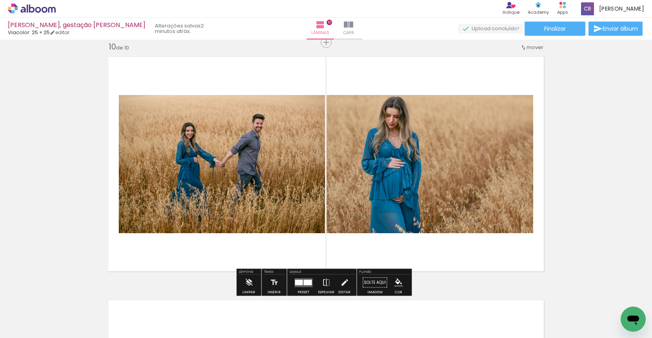
click at [64, 289] on iron-horizontal-list at bounding box center [57, 313] width 16 height 49
click at [308, 286] on quentale-layouter at bounding box center [304, 282] width 18 height 9
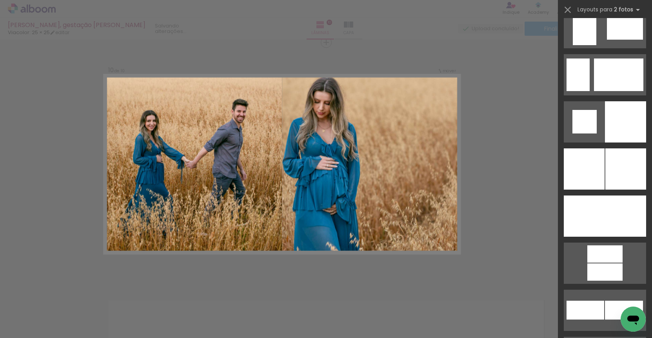
scroll to position [1853, 0]
click at [608, 205] on div at bounding box center [625, 215] width 41 height 41
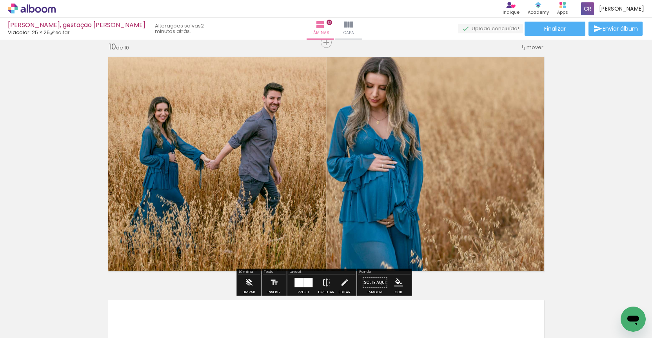
drag, startPoint x: 388, startPoint y: 143, endPoint x: 218, endPoint y: 142, distance: 170.2
click at [0, 0] on slot at bounding box center [0, 0] width 0 height 0
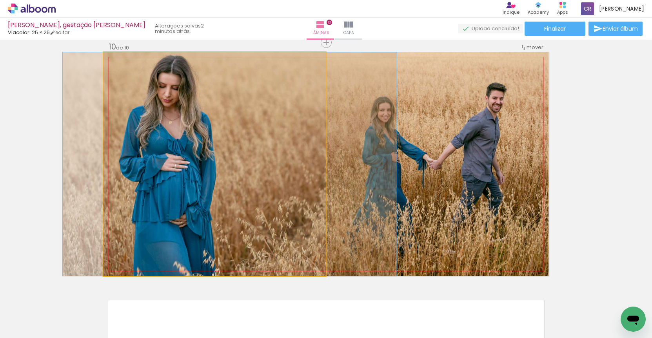
drag, startPoint x: 221, startPoint y: 136, endPoint x: 230, endPoint y: 136, distance: 9.0
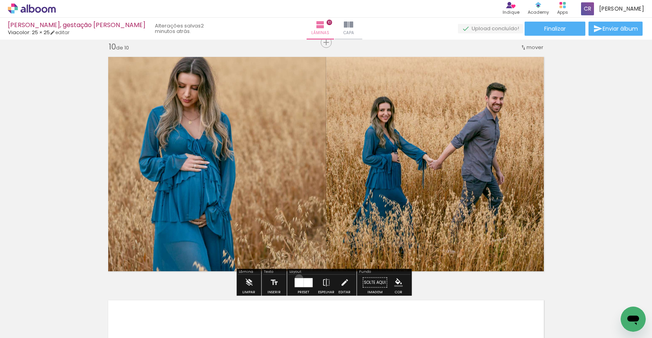
click at [297, 278] on div at bounding box center [299, 282] width 9 height 9
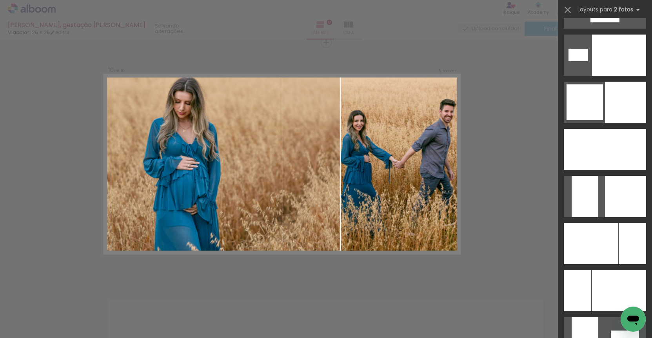
scroll to position [2579, 0]
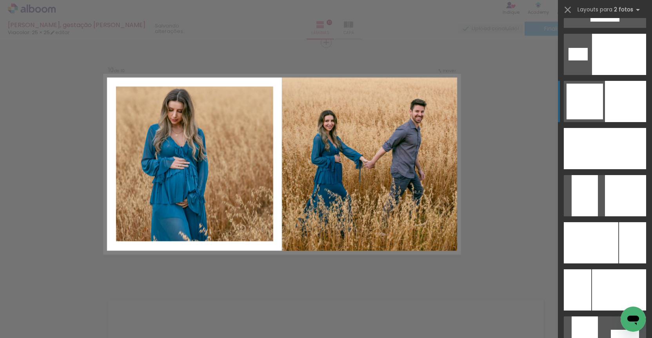
click at [620, 98] on div at bounding box center [625, 101] width 41 height 41
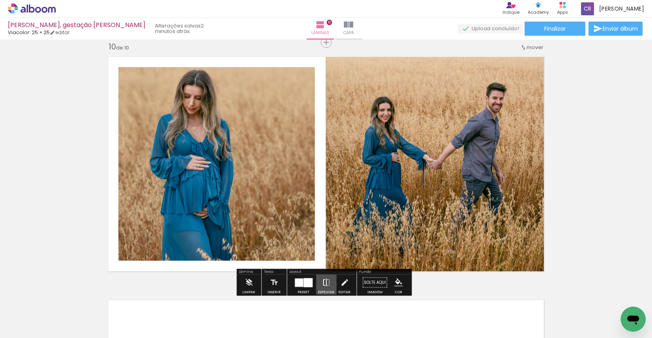
click at [324, 281] on iron-icon at bounding box center [326, 283] width 9 height 16
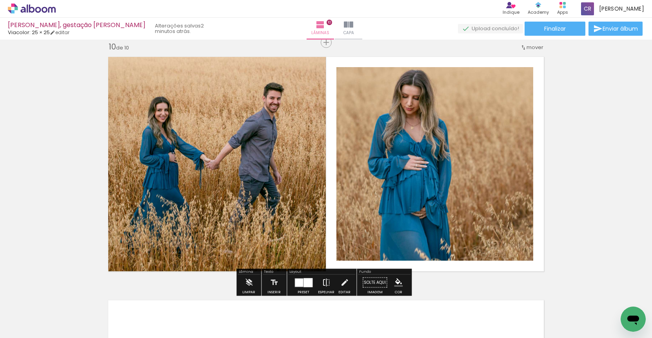
click at [324, 281] on iron-icon at bounding box center [326, 283] width 9 height 16
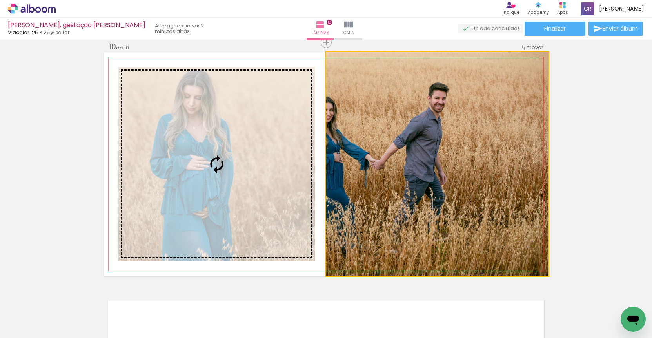
drag, startPoint x: 414, startPoint y: 159, endPoint x: 260, endPoint y: 154, distance: 154.2
click at [0, 0] on slot at bounding box center [0, 0] width 0 height 0
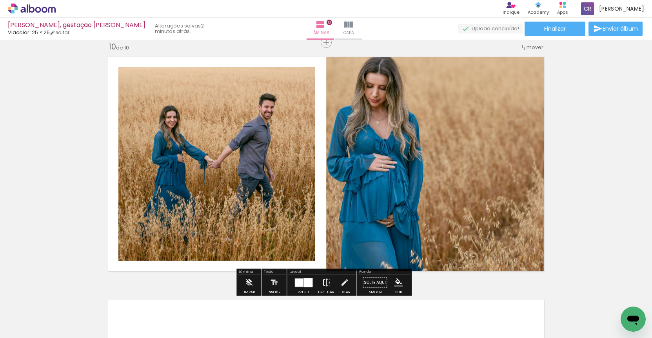
click at [325, 283] on iron-icon at bounding box center [326, 283] width 9 height 16
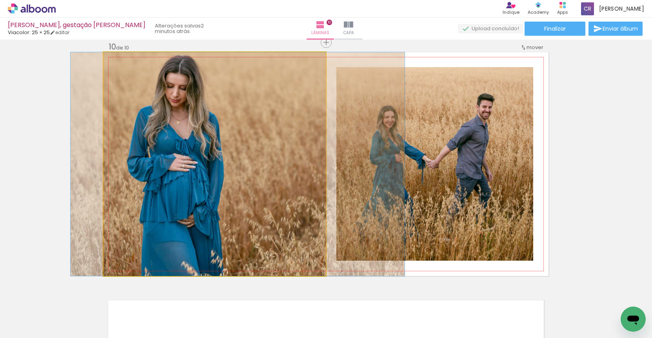
drag, startPoint x: 260, startPoint y: 172, endPoint x: 286, endPoint y: 171, distance: 25.9
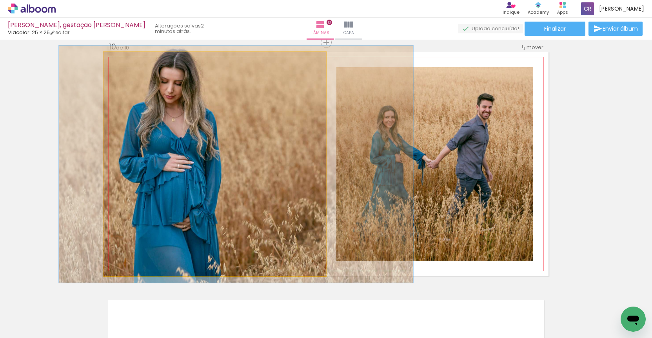
type paper-slider "106"
click at [123, 61] on div at bounding box center [123, 60] width 13 height 13
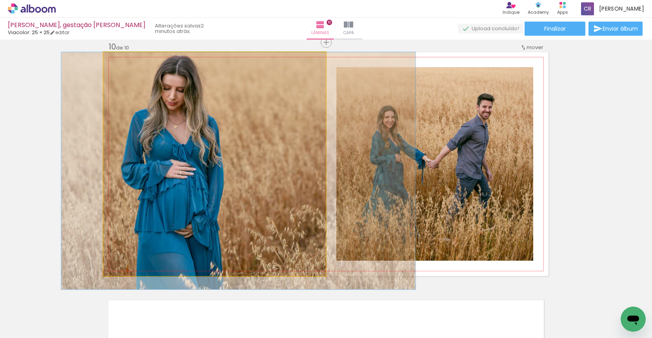
drag, startPoint x: 216, startPoint y: 95, endPoint x: 218, endPoint y: 115, distance: 20.5
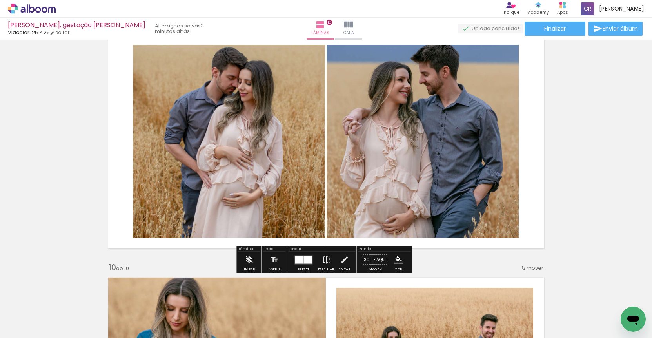
scroll to position [1972, 0]
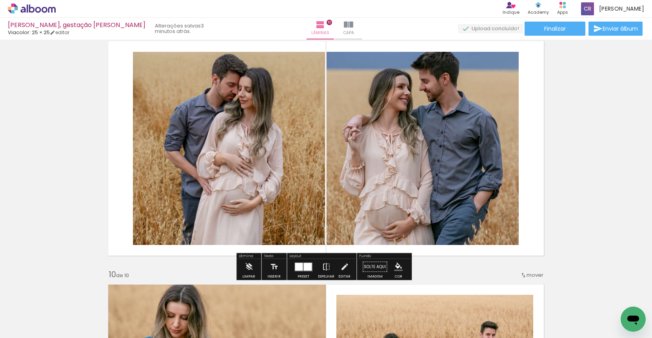
click at [304, 269] on div at bounding box center [308, 266] width 8 height 8
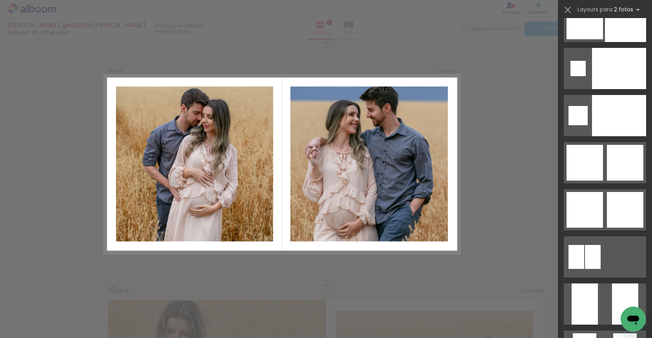
scroll to position [3088, 0]
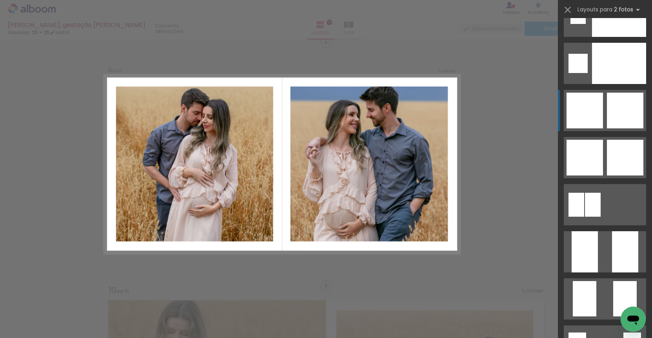
click at [614, 116] on div at bounding box center [625, 111] width 36 height 36
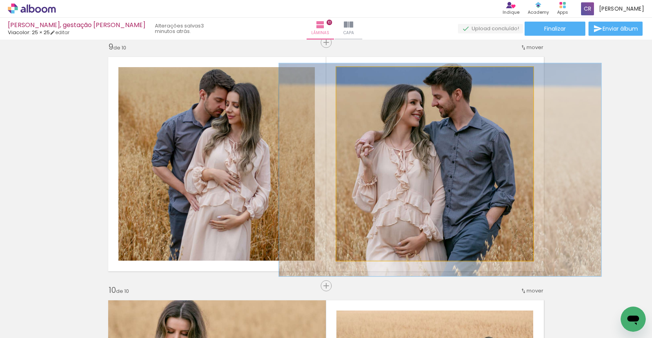
click at [460, 125] on quentale-photo at bounding box center [435, 163] width 197 height 193
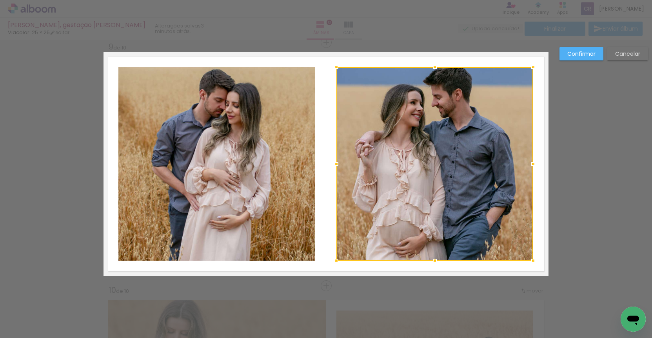
click at [596, 54] on paper-button "Confirmar" at bounding box center [582, 53] width 44 height 13
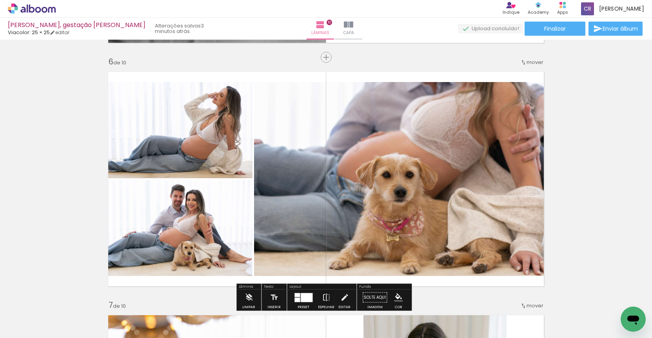
scroll to position [1210, 0]
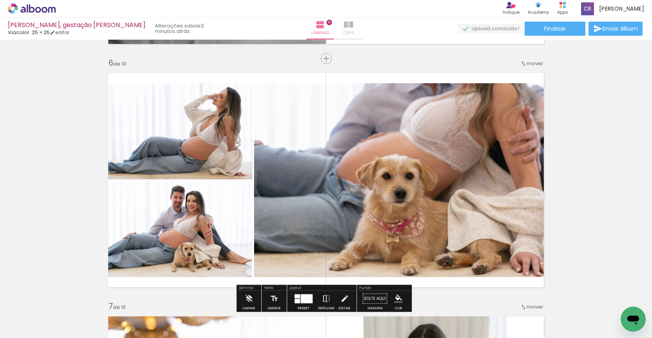
click at [344, 24] on iron-icon at bounding box center [348, 24] width 9 height 9
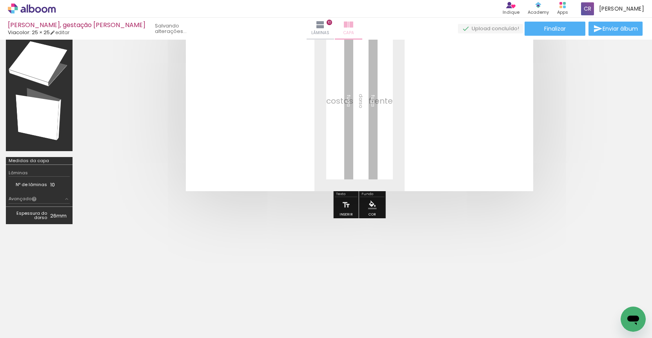
scroll to position [76, 0]
click at [24, 329] on span "Adicionar Fotos" at bounding box center [28, 333] width 24 height 9
click at [0, 0] on input "file" at bounding box center [0, 0] width 0 height 0
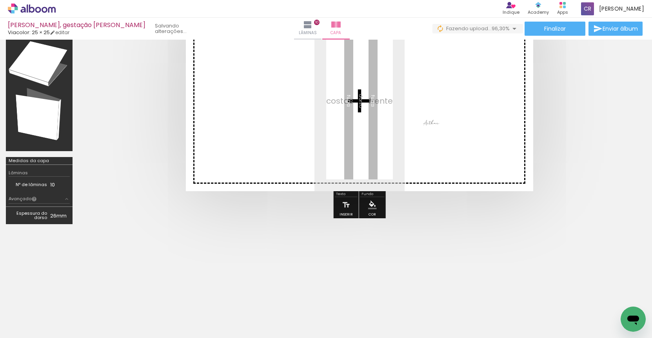
drag, startPoint x: 82, startPoint y: 315, endPoint x: 437, endPoint y: 129, distance: 401.4
click at [437, 129] on quentale-workspace at bounding box center [326, 169] width 652 height 338
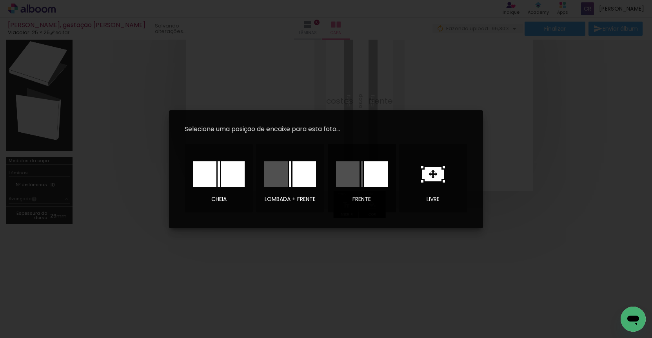
click at [378, 169] on div at bounding box center [376, 173] width 24 height 25
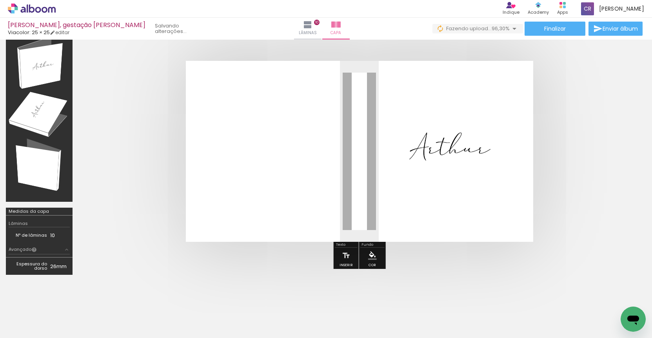
scroll to position [24, 0]
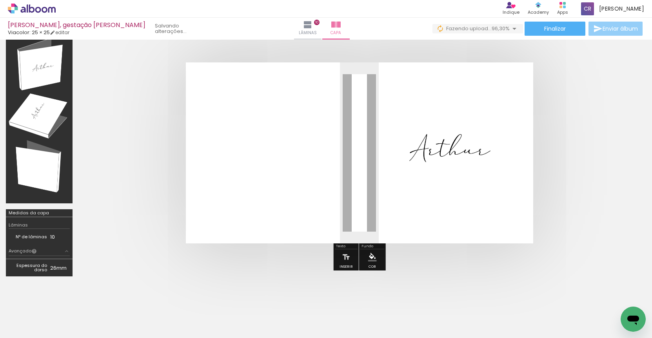
click at [606, 26] on span "Enviar álbum" at bounding box center [620, 28] width 35 height 5
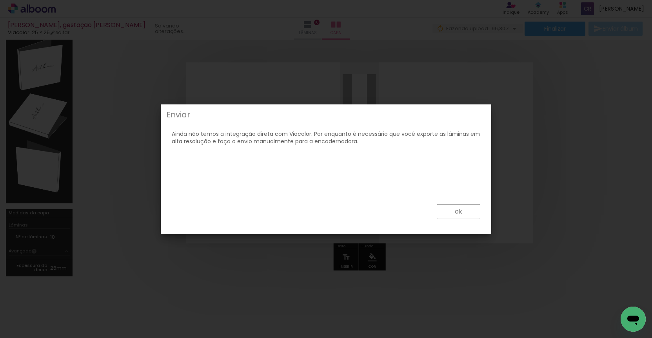
click at [0, 0] on slot "ok" at bounding box center [0, 0] width 0 height 0
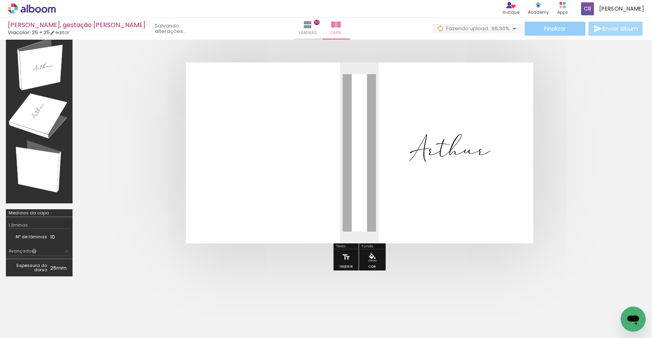
click at [557, 26] on span "Finalizar" at bounding box center [555, 28] width 22 height 5
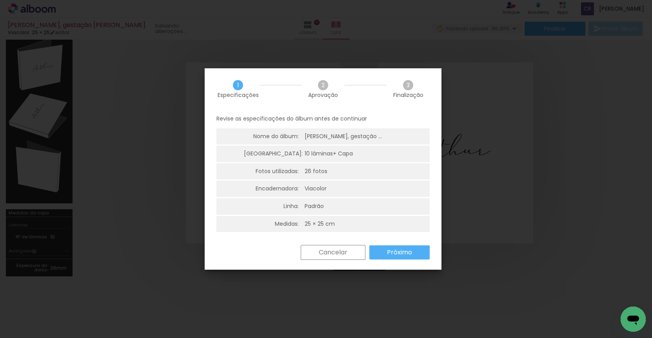
click at [399, 245] on div "Cancelar Próximo" at bounding box center [363, 252] width 133 height 15
click at [0, 0] on slot "Próximo" at bounding box center [0, 0] width 0 height 0
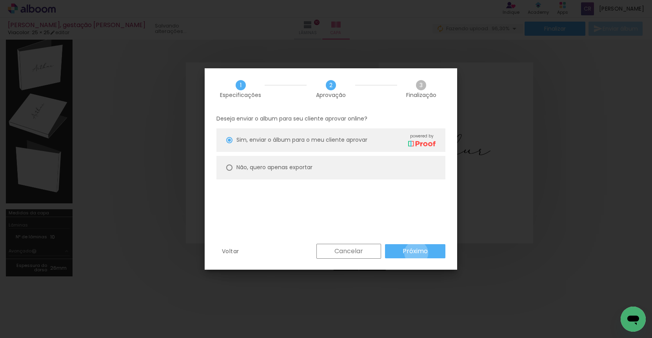
click at [0, 0] on slot "Próximo" at bounding box center [0, 0] width 0 height 0
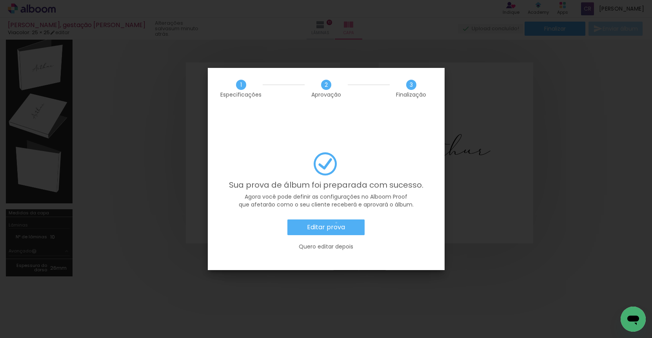
click at [0, 0] on slot "Editar prova" at bounding box center [0, 0] width 0 height 0
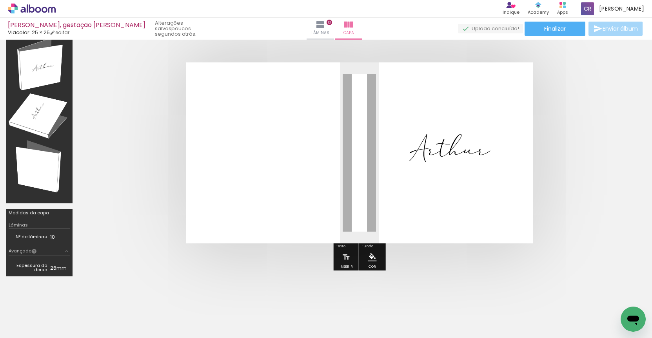
scroll to position [3088, 0]
click at [32, 12] on icon at bounding box center [32, 8] width 6 height 8
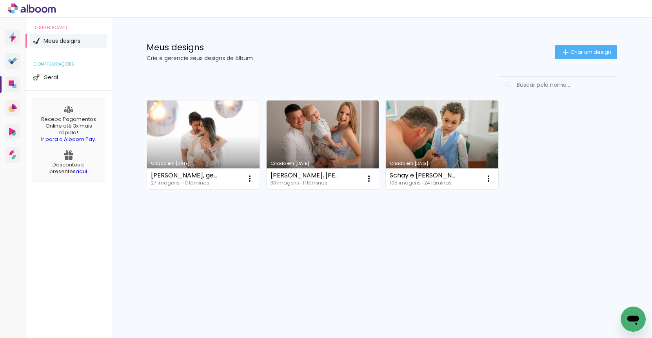
click at [230, 129] on link "Criado em [DATE]" at bounding box center [203, 144] width 113 height 89
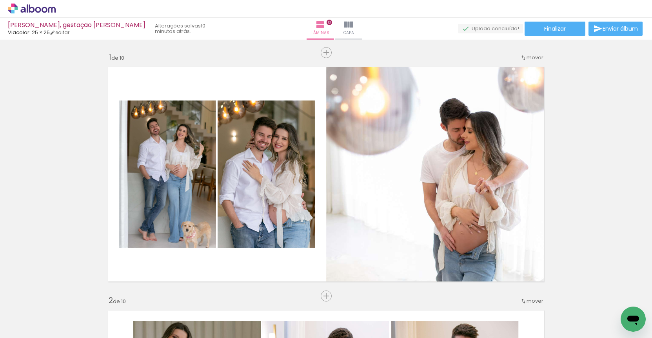
click at [38, 6] on icon at bounding box center [32, 9] width 48 height 10
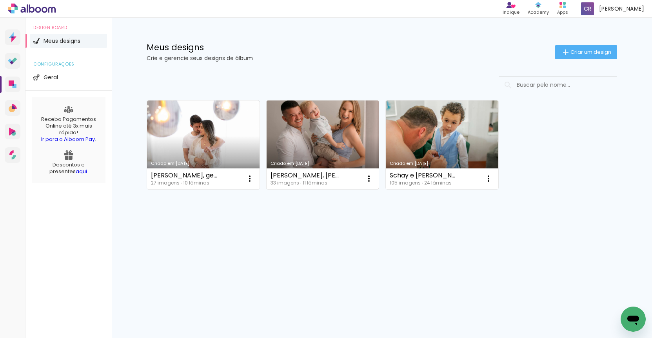
click at [326, 129] on link "Criado em [DATE]" at bounding box center [323, 144] width 113 height 89
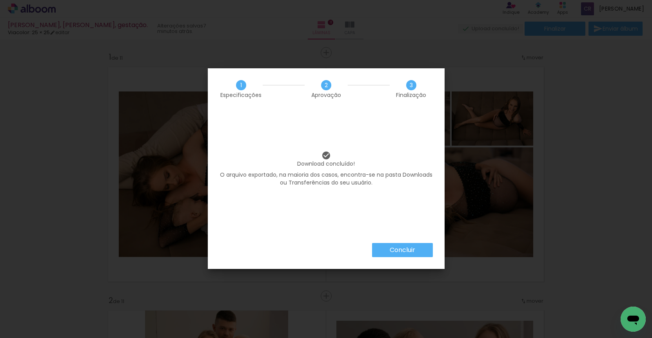
click at [0, 0] on slot "Concluir" at bounding box center [0, 0] width 0 height 0
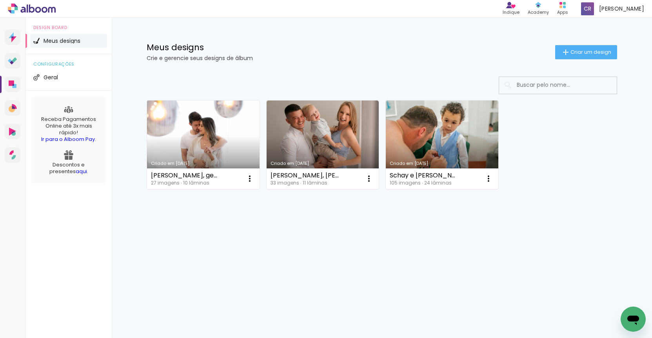
click at [234, 130] on link "Criado em [DATE]" at bounding box center [203, 144] width 113 height 89
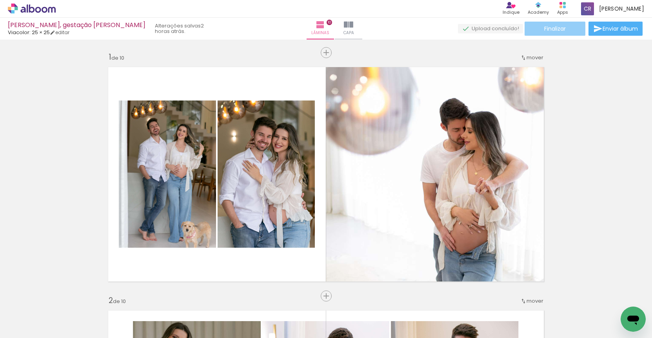
click at [558, 31] on span "Finalizar" at bounding box center [555, 28] width 22 height 5
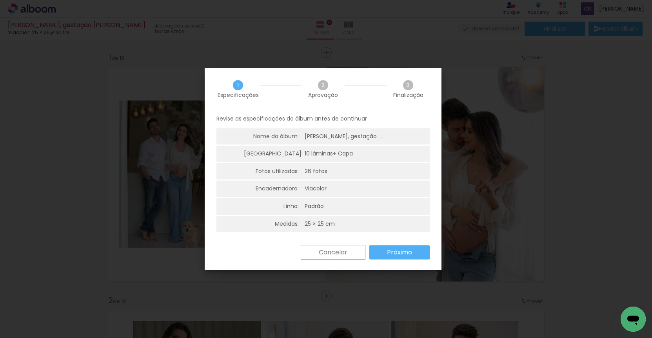
click at [0, 0] on slot "Próximo" at bounding box center [0, 0] width 0 height 0
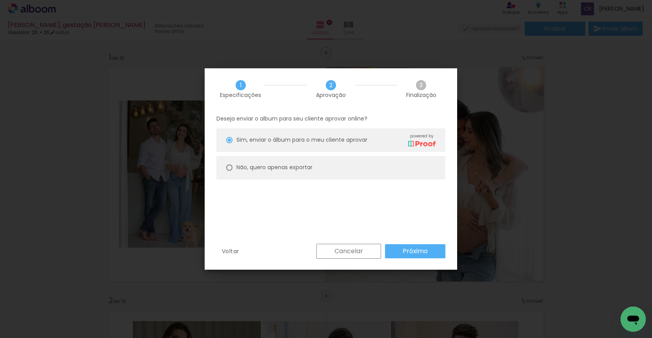
click at [0, 0] on slot "Não, quero apenas exportar" at bounding box center [0, 0] width 0 height 0
type paper-radio-button "on"
click at [0, 0] on slot "Próximo" at bounding box center [0, 0] width 0 height 0
type input "Alta, 300 DPI"
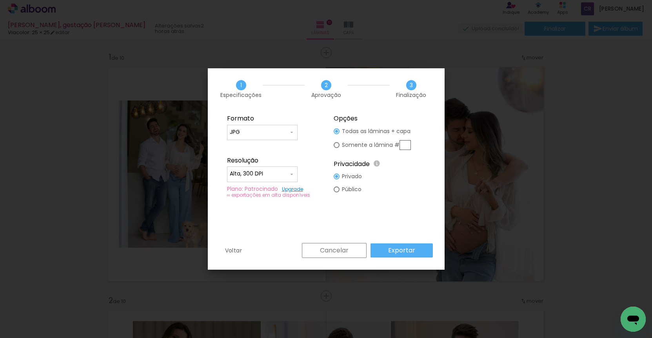
click at [0, 0] on slot "Exportar" at bounding box center [0, 0] width 0 height 0
